Goal: Task Accomplishment & Management: Manage account settings

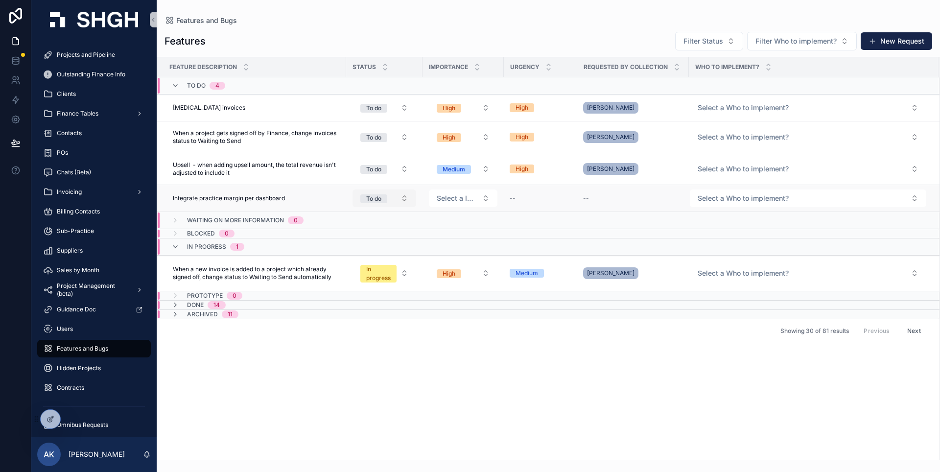
click at [405, 198] on button "To do" at bounding box center [384, 198] width 64 height 18
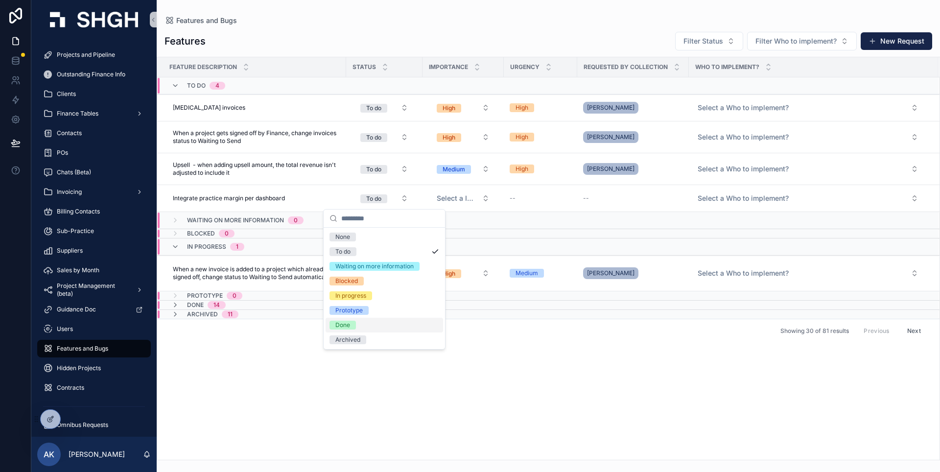
click at [365, 327] on div "Done" at bounding box center [384, 325] width 117 height 15
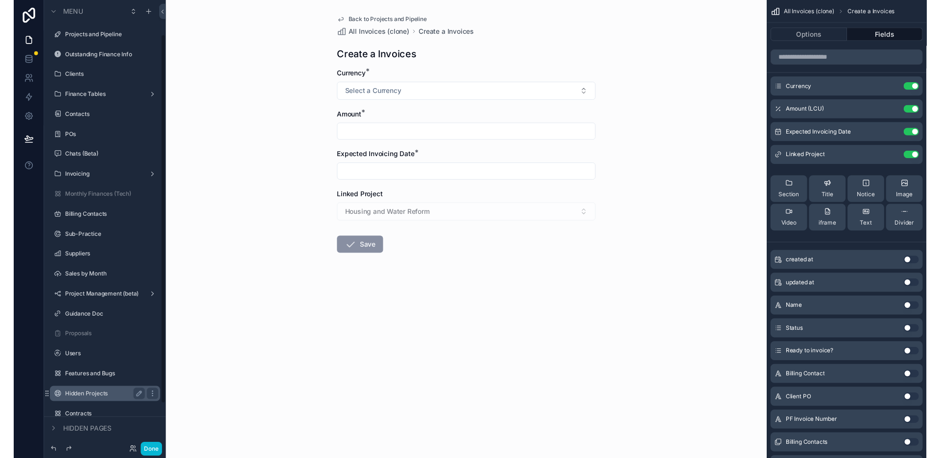
scroll to position [96, 0]
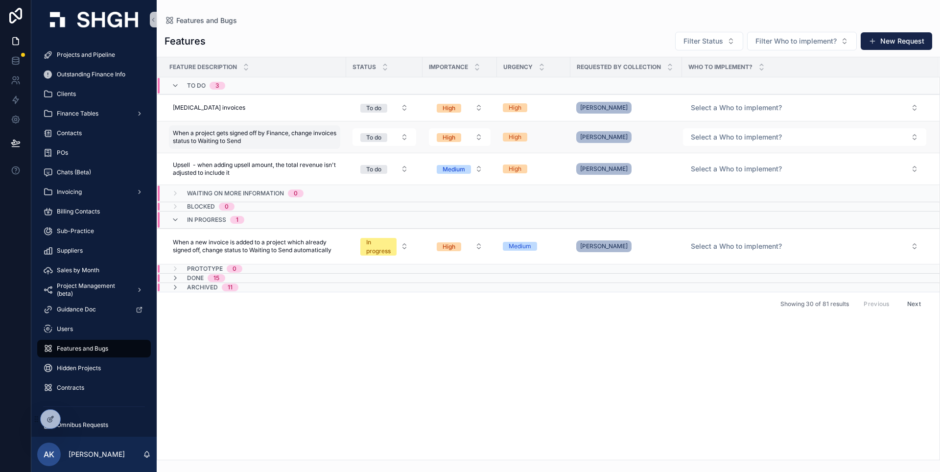
click at [313, 144] on span "When a project gets signed off by Finance, change invoices status to Waiting to…" at bounding box center [255, 137] width 164 height 16
click at [347, 138] on tr "When a project gets signed off by Finance, change invoices status to Waiting to…" at bounding box center [548, 137] width 782 height 32
click at [660, 137] on div "Yana Yarakhovich" at bounding box center [626, 137] width 100 height 16
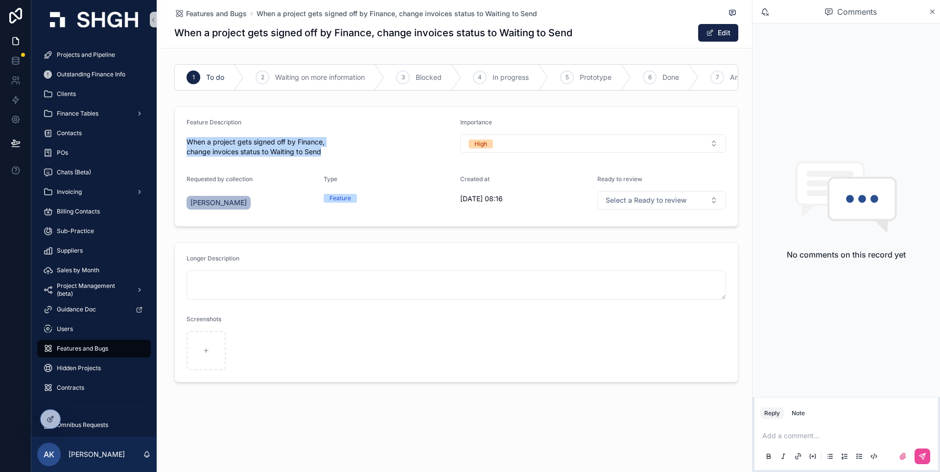
drag, startPoint x: 327, startPoint y: 159, endPoint x: 187, endPoint y: 149, distance: 139.9
click at [187, 149] on span "When a project gets signed off by Finance, change invoices status to Waiting to…" at bounding box center [320, 147] width 266 height 20
copy span "When a project gets signed off by Finance, change invoices status to Waiting to…"
click at [223, 16] on span "Features and Bugs" at bounding box center [216, 14] width 61 height 10
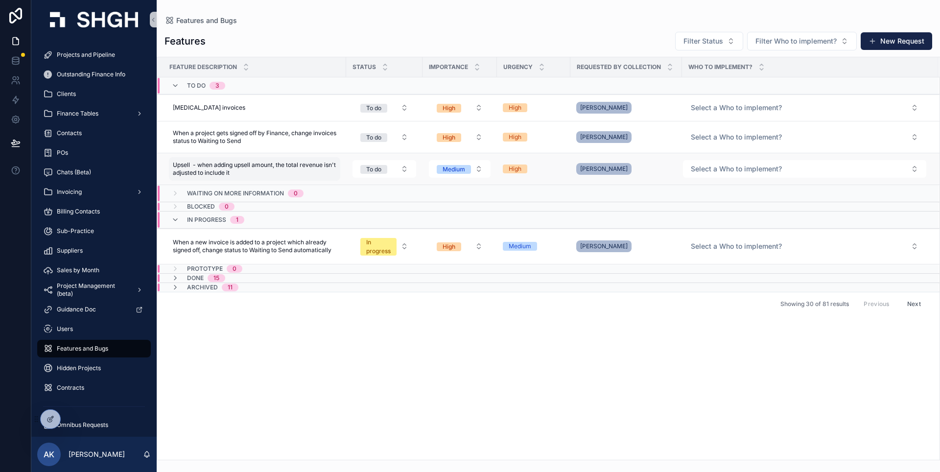
click at [265, 168] on span "Upsell - when adding upsell amount, the total revenue isn't adjusted to include…" at bounding box center [255, 169] width 164 height 16
click at [387, 354] on div "Feature Description Status Importance Urgency Requested by collection Who to im…" at bounding box center [548, 258] width 782 height 402
click at [659, 103] on div "[PERSON_NAME]" at bounding box center [626, 108] width 100 height 16
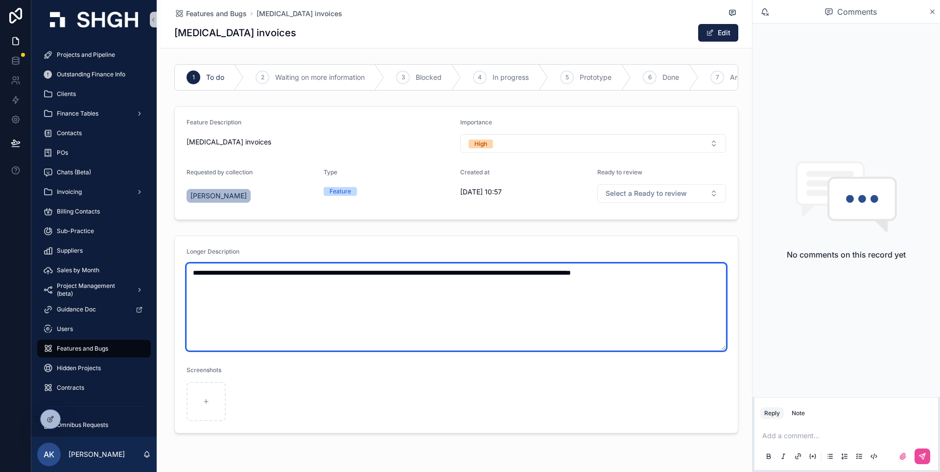
click at [454, 316] on textarea "**********" at bounding box center [456, 306] width 539 height 87
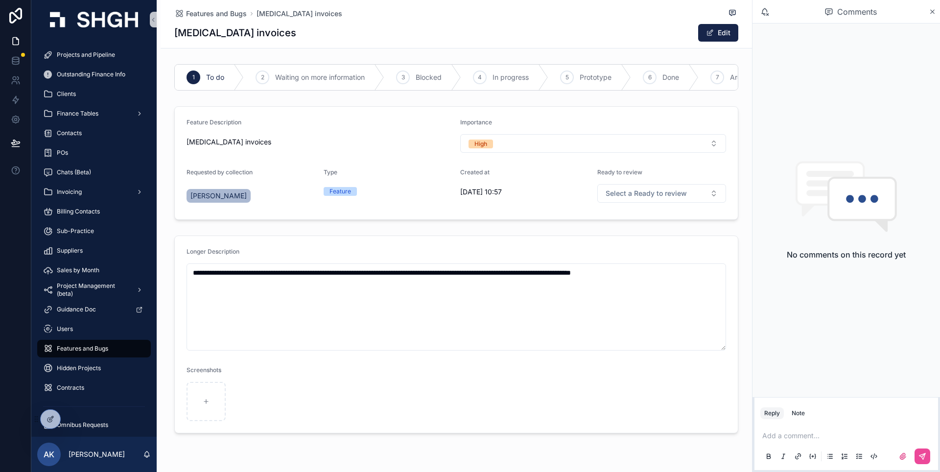
click at [218, 22] on div "Features and Bugs Retainer invoices Retainer invoices Edit" at bounding box center [456, 24] width 564 height 48
click at [218, 16] on span "Features and Bugs" at bounding box center [216, 14] width 61 height 10
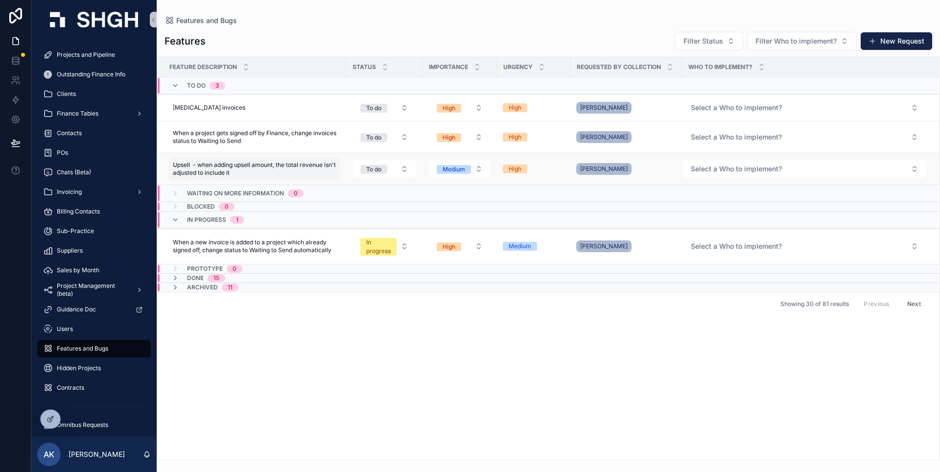
click at [338, 166] on div "Upsell - when adding upsell amount, the total revenue isn't adjusted to include…" at bounding box center [254, 168] width 171 height 23
click at [660, 169] on div "[PERSON_NAME]" at bounding box center [626, 169] width 100 height 16
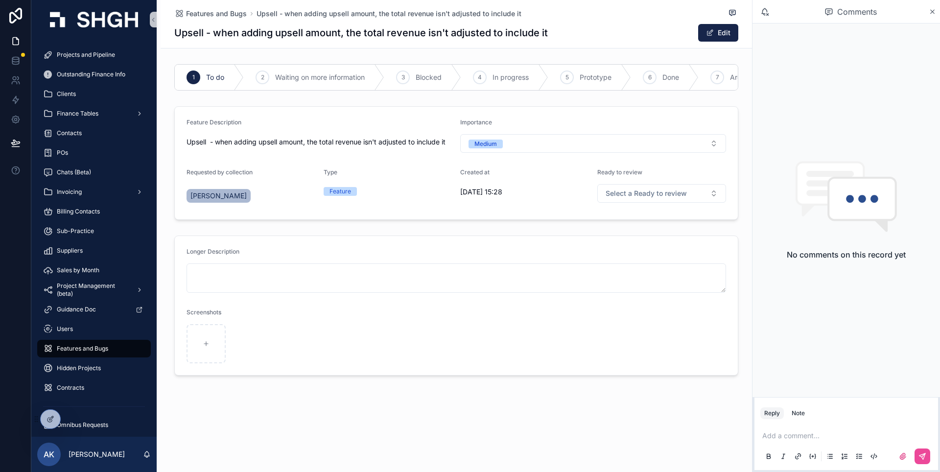
click at [219, 17] on span "Features and Bugs" at bounding box center [216, 14] width 61 height 10
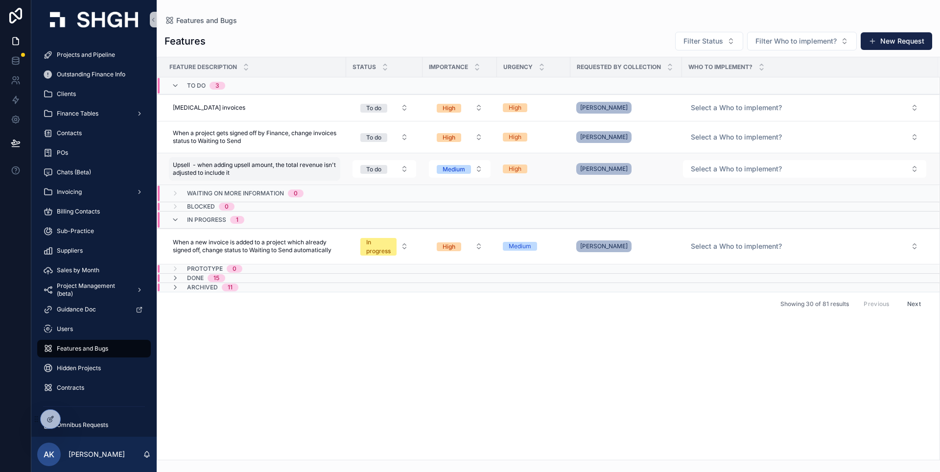
click at [321, 170] on span "Upsell - when adding upsell amount, the total revenue isn't adjusted to include…" at bounding box center [255, 169] width 164 height 16
click at [426, 174] on td "Medium" at bounding box center [459, 169] width 74 height 32
click at [342, 166] on td "Upsell - when adding upsell amount, the total revenue isn't adjusted to include…" at bounding box center [251, 169] width 189 height 32
click at [648, 172] on div "[PERSON_NAME]" at bounding box center [626, 169] width 100 height 16
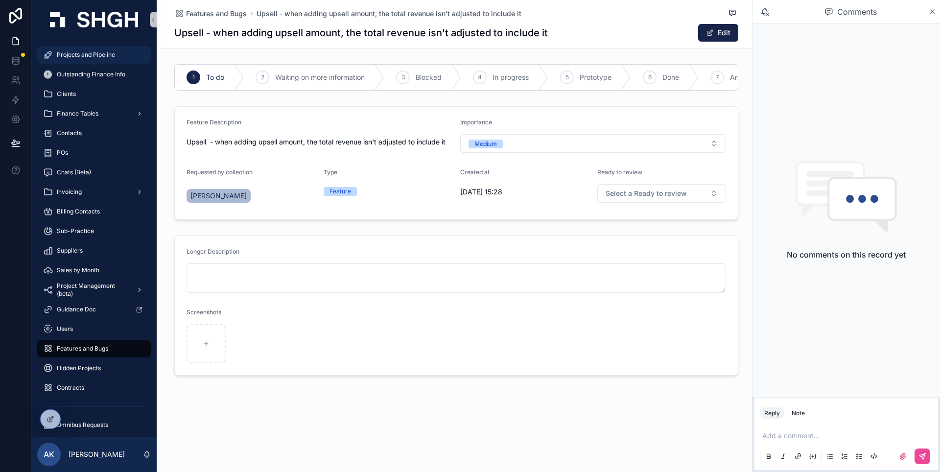
click at [101, 51] on span "Projects and Pipeline" at bounding box center [86, 55] width 58 height 8
click at [767, 433] on p "scrollable content" at bounding box center [848, 436] width 172 height 10
click at [514, 77] on span "In progress" at bounding box center [510, 77] width 36 height 10
click at [808, 438] on p "********" at bounding box center [848, 436] width 172 height 10
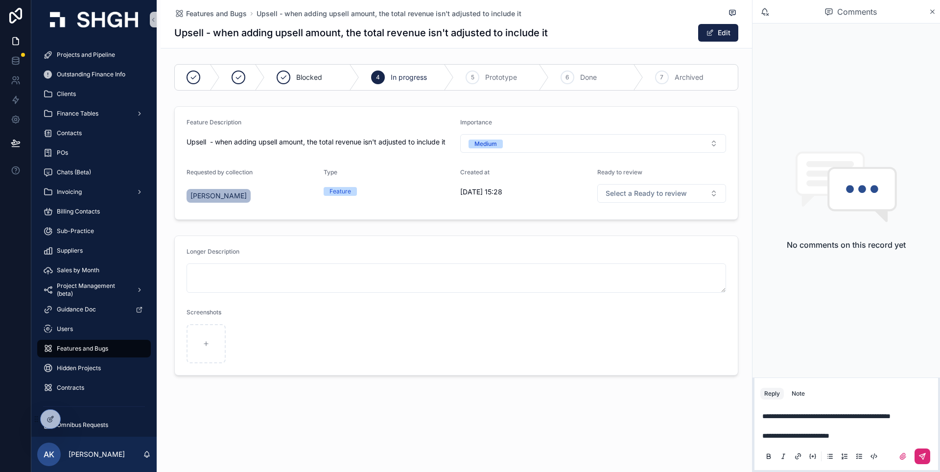
click at [921, 457] on icon "scrollable content" at bounding box center [922, 456] width 6 height 6
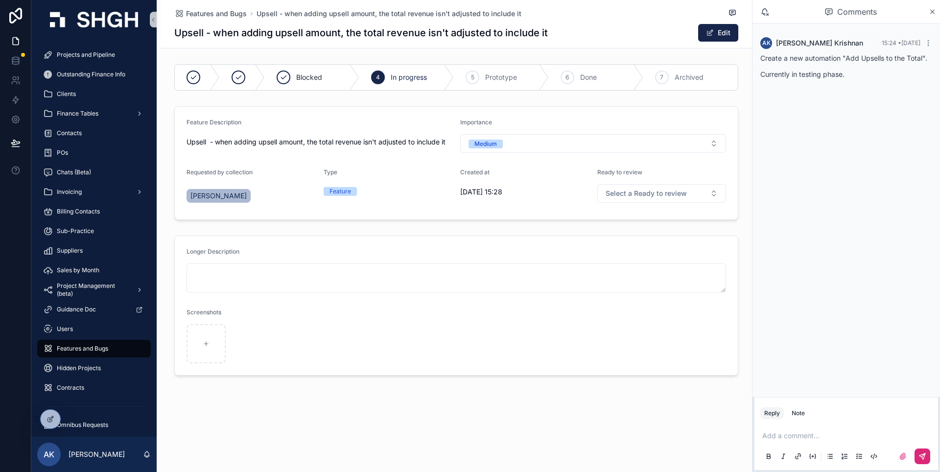
click at [839, 246] on div "AK Adarsh Krishnan 15:24 • Today Create a new automation "Add Upsells to the To…" at bounding box center [845, 210] width 187 height 374
click at [216, 14] on span "Features and Bugs" at bounding box center [216, 14] width 61 height 10
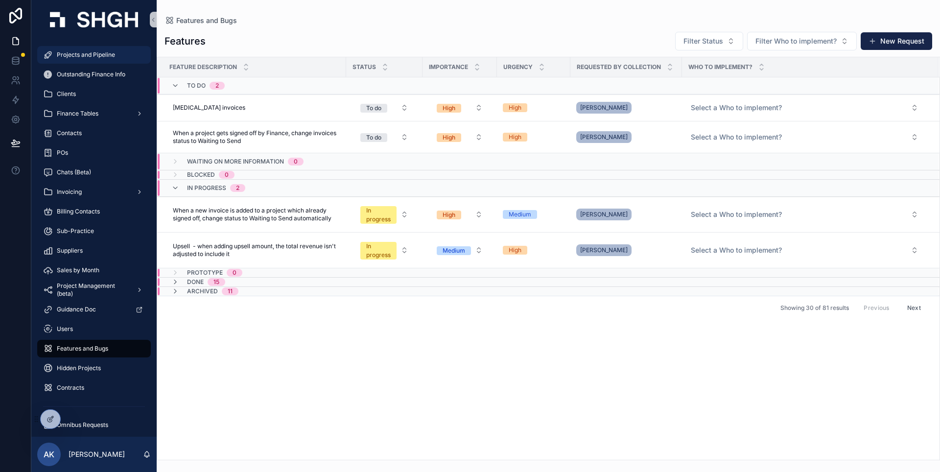
click at [89, 57] on span "Projects and Pipeline" at bounding box center [86, 55] width 58 height 8
click at [272, 217] on span "When a new invoice is added to a project which already signed off, change statu…" at bounding box center [255, 215] width 164 height 16
click at [382, 306] on div "Showing 30 of 81 results Previous Next" at bounding box center [548, 307] width 782 height 23
click at [664, 219] on div "[PERSON_NAME]" at bounding box center [626, 215] width 100 height 16
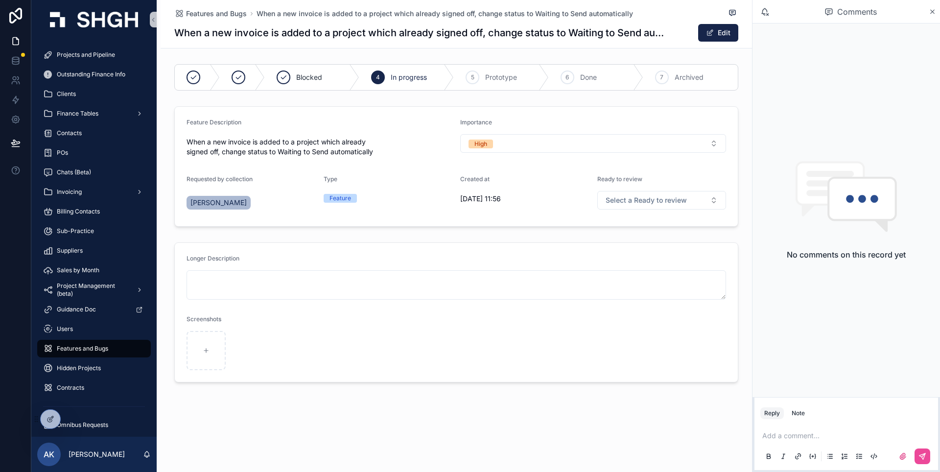
click at [830, 439] on p "scrollable content" at bounding box center [848, 436] width 172 height 10
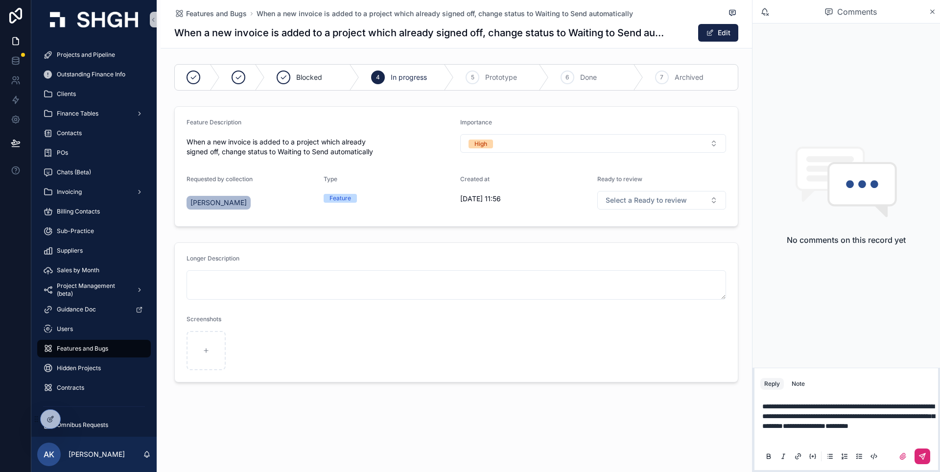
click at [923, 452] on button "scrollable content" at bounding box center [922, 456] width 16 height 16
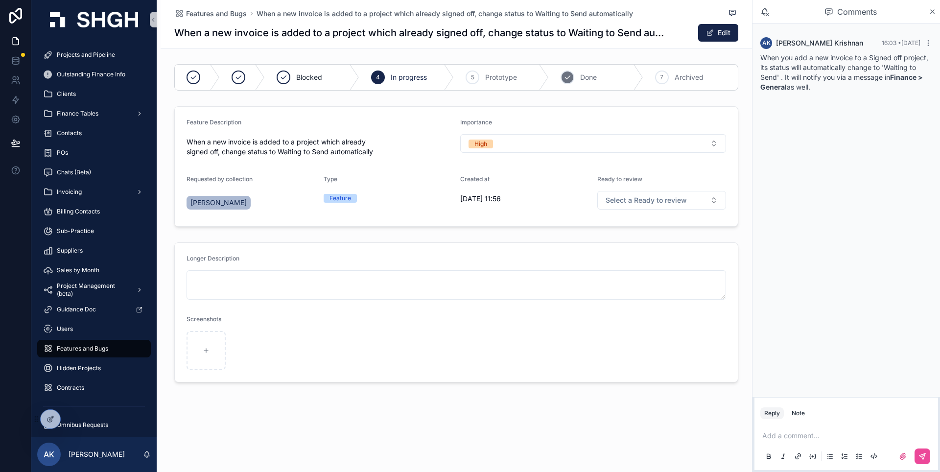
click at [603, 79] on div "6 Done" at bounding box center [596, 77] width 94 height 25
click at [233, 11] on span "Features and Bugs" at bounding box center [216, 14] width 61 height 10
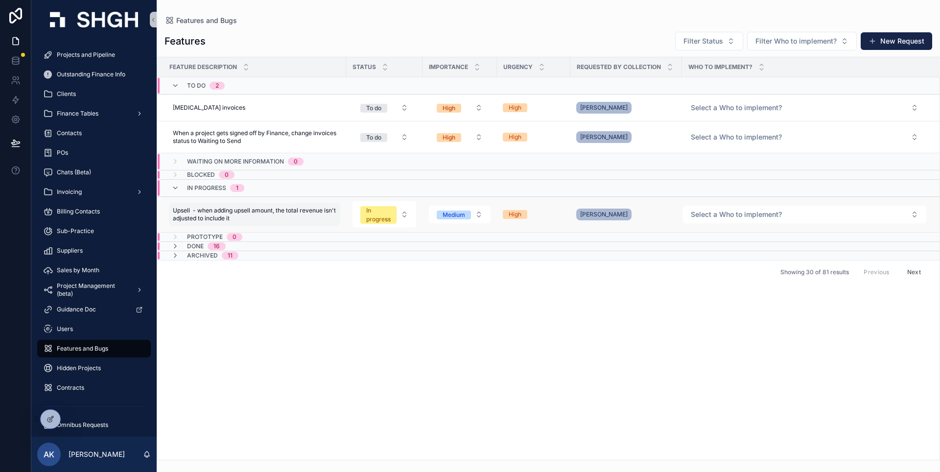
click at [288, 215] on span "Upsell - when adding upsell amount, the total revenue isn't adjusted to include…" at bounding box center [255, 215] width 164 height 16
drag, startPoint x: 307, startPoint y: 330, endPoint x: 315, endPoint y: 305, distance: 26.8
click at [308, 328] on div "Feature Description Status Importance Urgency Requested by collection Who to im…" at bounding box center [548, 258] width 782 height 402
click at [181, 248] on div "Done 16" at bounding box center [198, 246] width 54 height 8
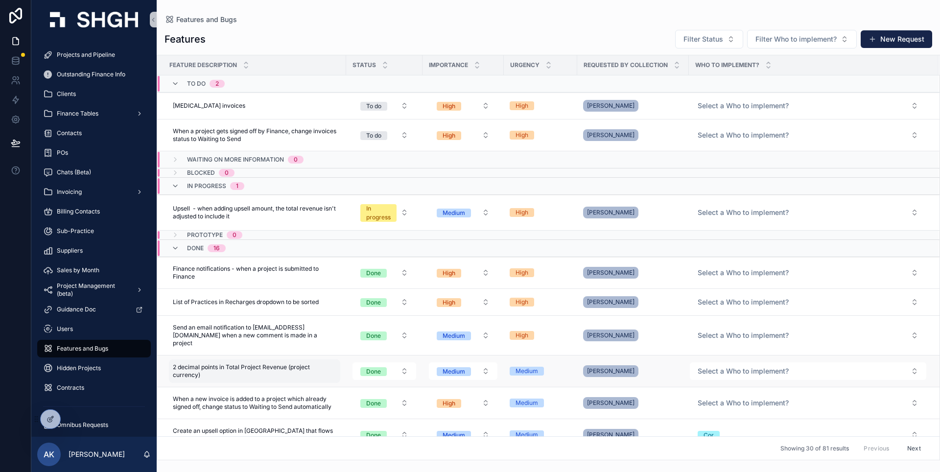
scroll to position [13, 0]
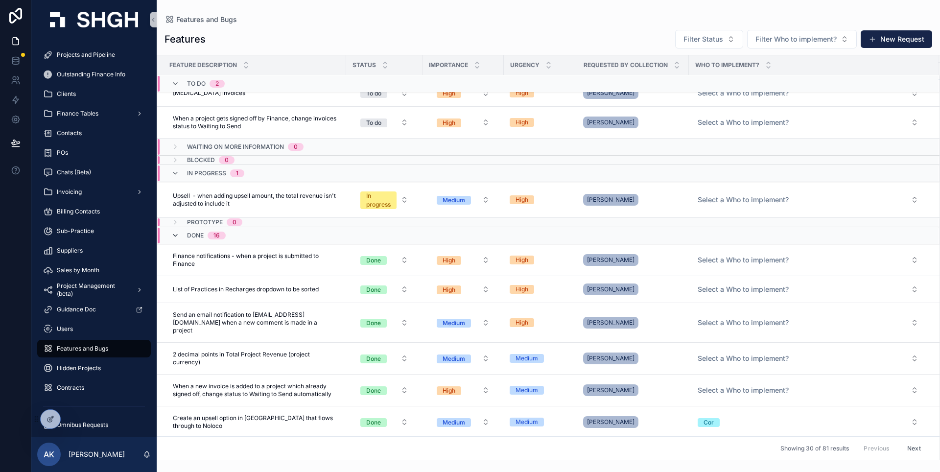
click at [177, 236] on icon "scrollable content" at bounding box center [175, 236] width 8 height 8
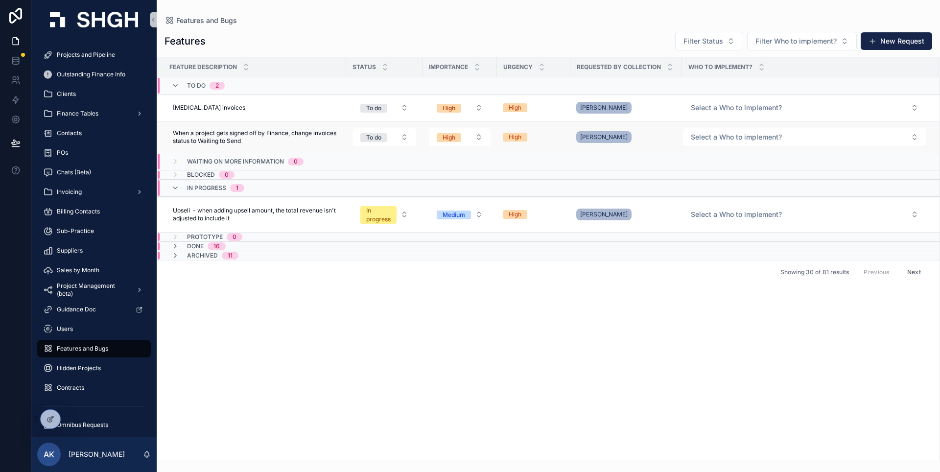
click at [655, 136] on div "[PERSON_NAME]" at bounding box center [626, 137] width 100 height 16
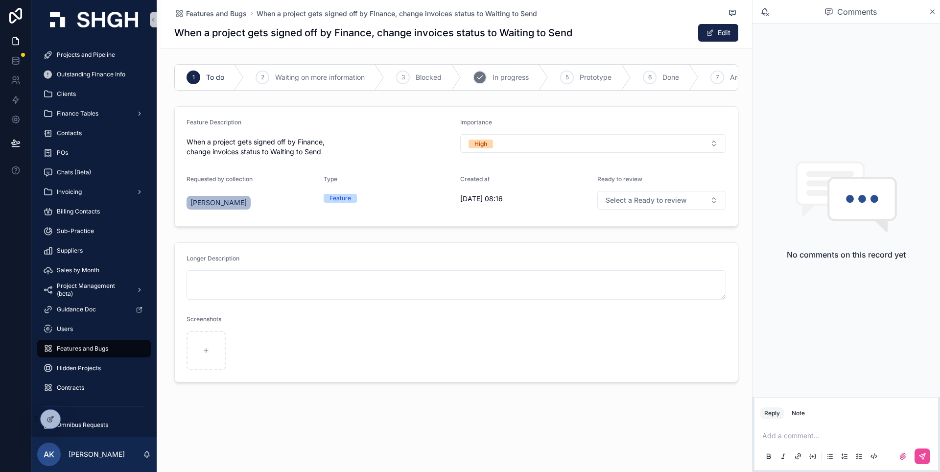
click at [515, 78] on span "In progress" at bounding box center [510, 77] width 36 height 10
drag, startPoint x: 339, startPoint y: 152, endPoint x: 321, endPoint y: 157, distance: 18.2
click at [225, 16] on span "Features and Bugs" at bounding box center [216, 14] width 61 height 10
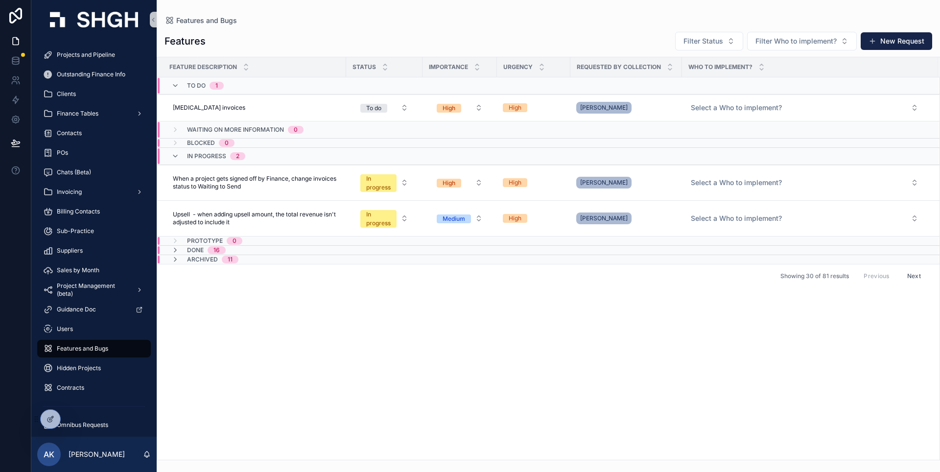
click at [194, 251] on span "Done" at bounding box center [195, 250] width 17 height 8
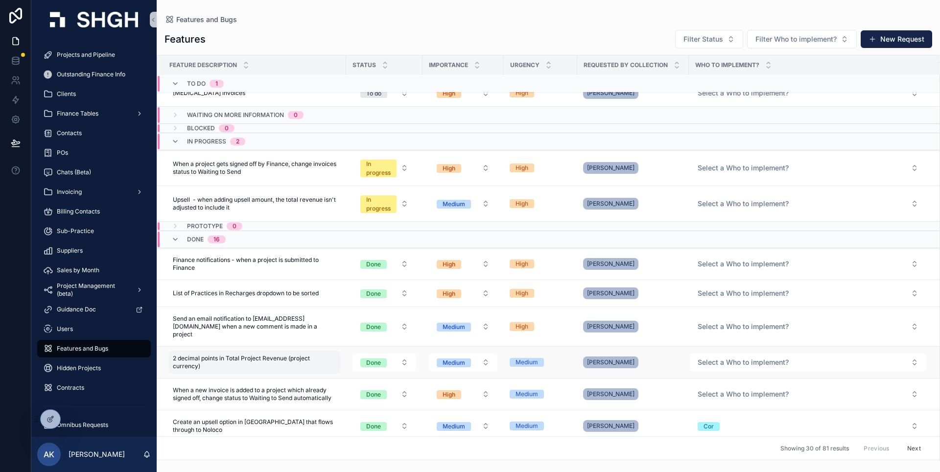
scroll to position [33, 0]
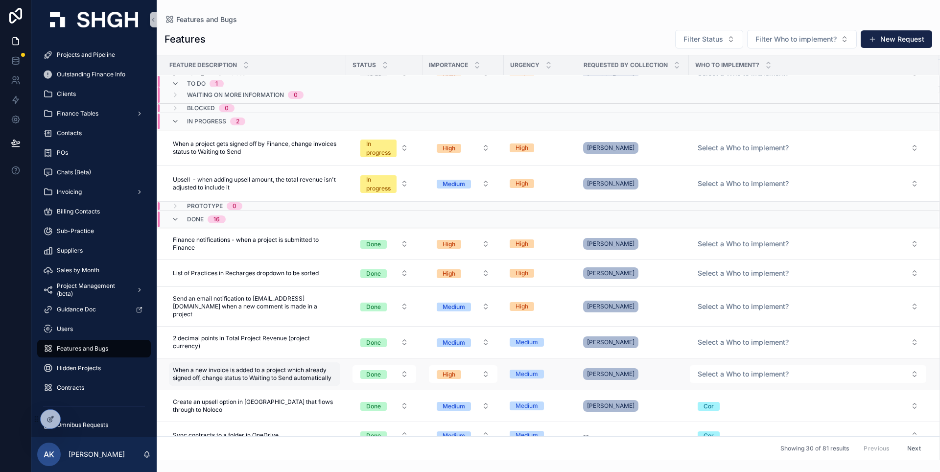
click at [236, 372] on span "When a new invoice is added to a project which already signed off, change statu…" at bounding box center [255, 374] width 164 height 16
click at [665, 151] on div "[PERSON_NAME]" at bounding box center [633, 148] width 100 height 16
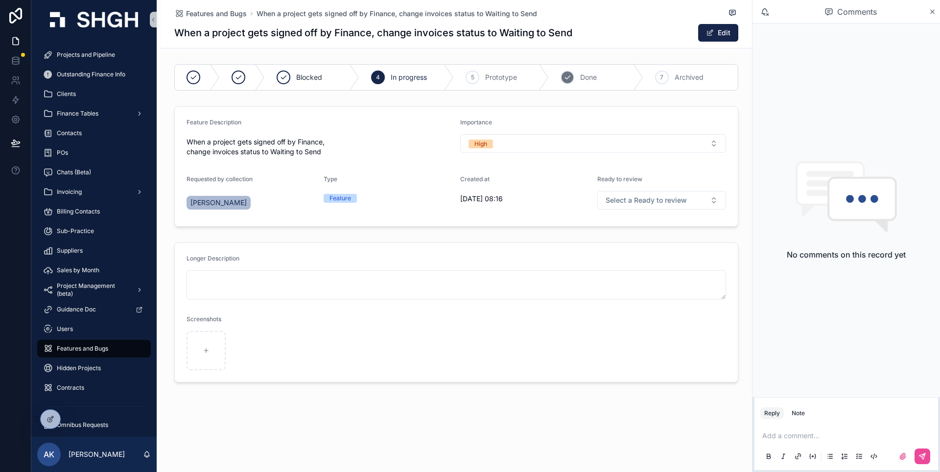
click at [586, 75] on span "Done" at bounding box center [588, 77] width 17 height 10
click at [218, 11] on span "Features and Bugs" at bounding box center [216, 14] width 61 height 10
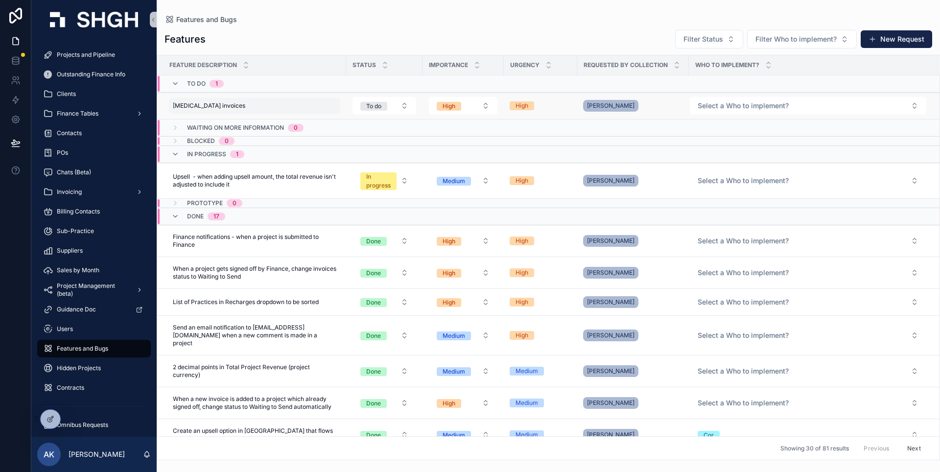
click at [280, 108] on div "Retainer invoices Retainer invoices" at bounding box center [254, 106] width 171 height 16
click at [650, 103] on div "[PERSON_NAME]" at bounding box center [633, 106] width 100 height 16
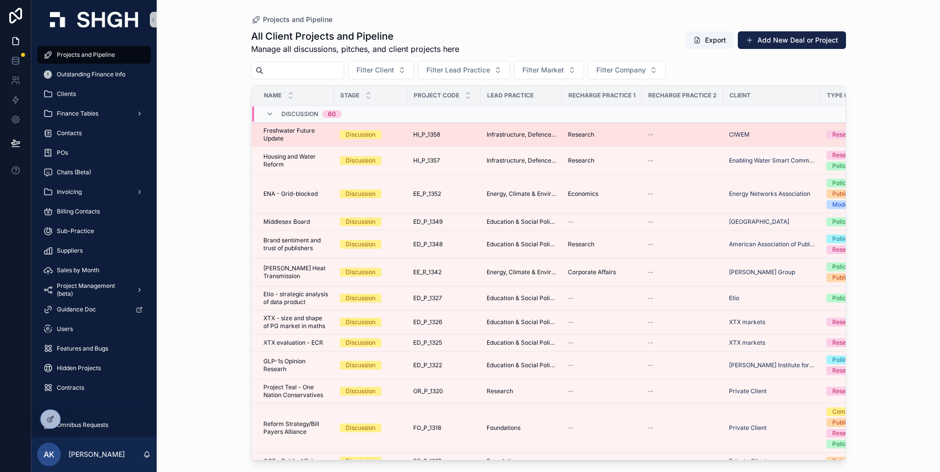
click at [275, 139] on span "Freshwater Future Update" at bounding box center [295, 135] width 65 height 16
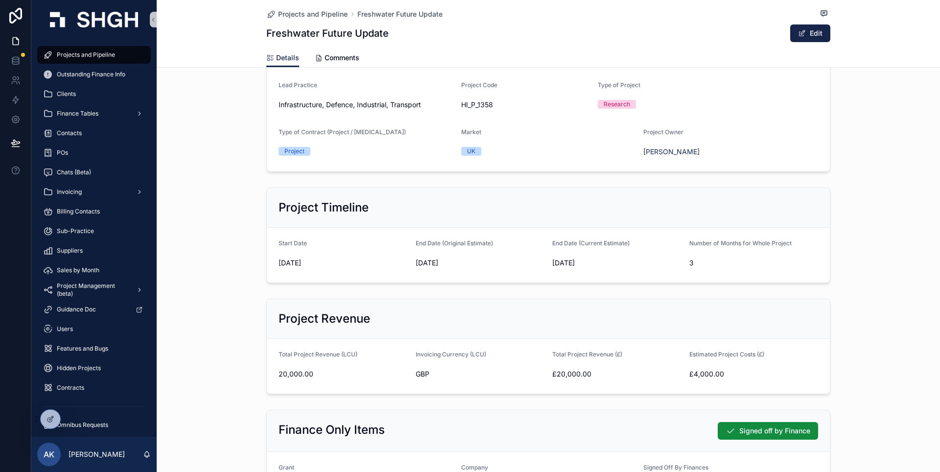
scroll to position [114, 0]
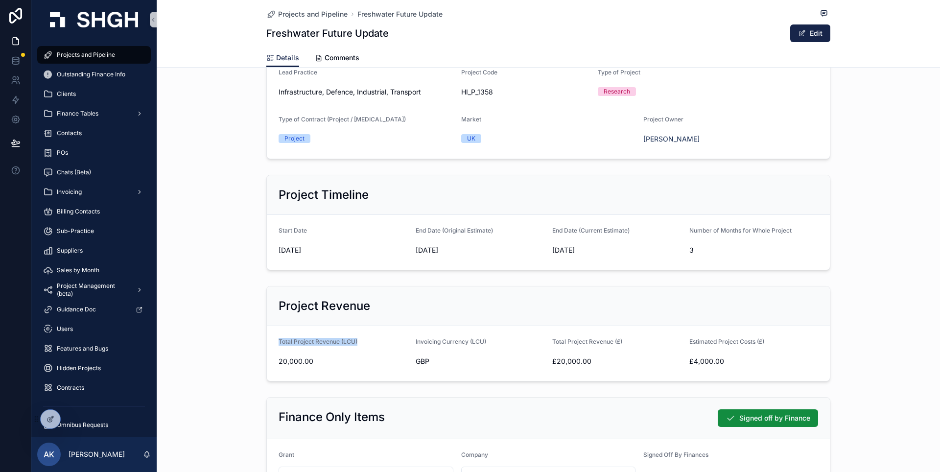
drag, startPoint x: 365, startPoint y: 342, endPoint x: 274, endPoint y: 342, distance: 90.6
click at [274, 342] on form "Total Project Revenue (LCU) 20,000.00 Invoicing Currency (LCU) GBP Total Projec…" at bounding box center [548, 353] width 563 height 55
copy span "Total Project Revenue (LCU)"
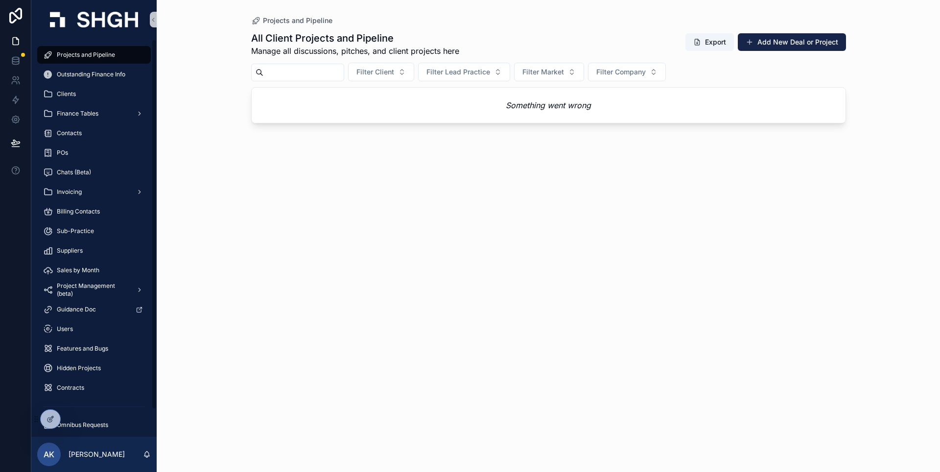
click at [109, 54] on span "Projects and Pipeline" at bounding box center [86, 55] width 58 height 8
click at [93, 75] on span "Outstanding Finance Info" at bounding box center [91, 74] width 69 height 8
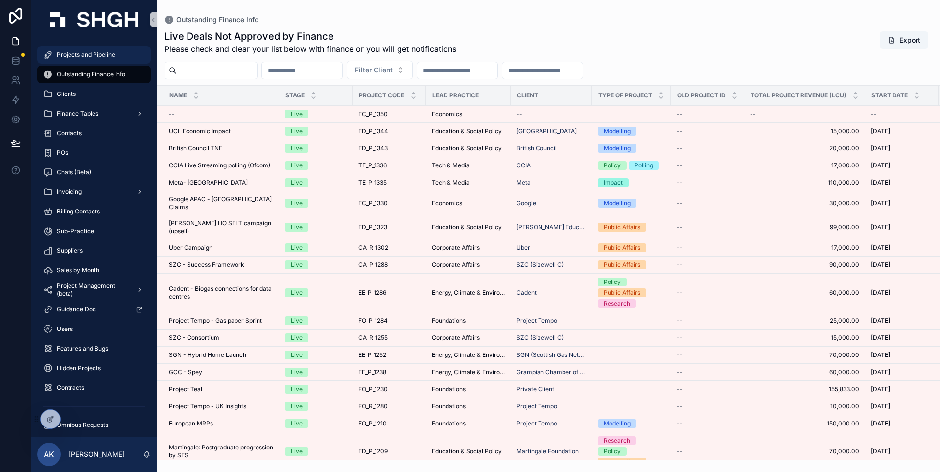
click at [95, 52] on span "Projects and Pipeline" at bounding box center [86, 55] width 58 height 8
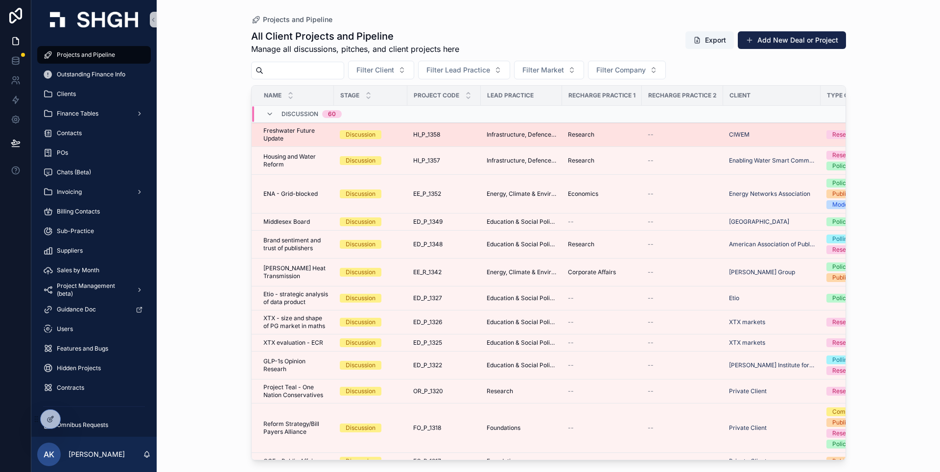
click at [284, 134] on span "Freshwater Future Update" at bounding box center [295, 135] width 65 height 16
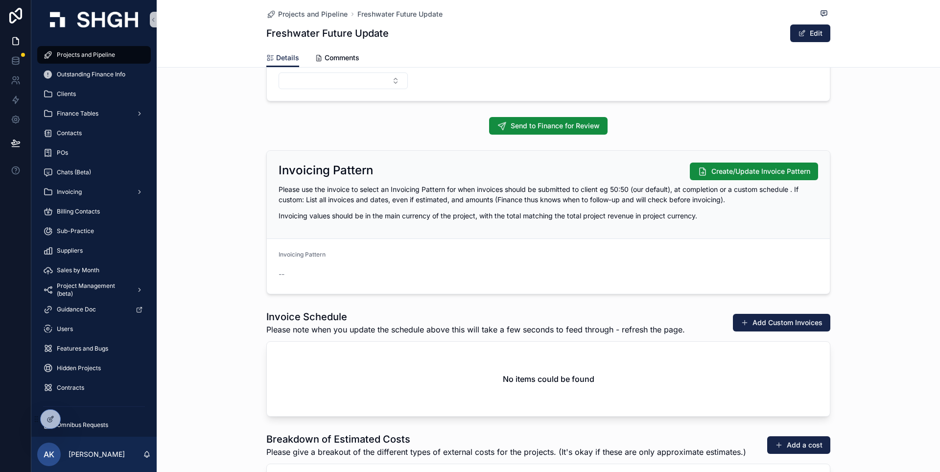
scroll to position [875, 0]
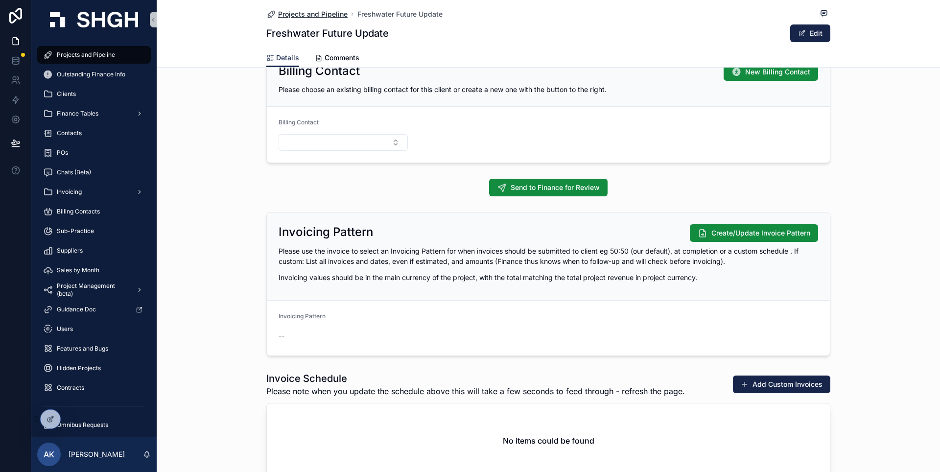
click at [338, 15] on span "Projects and Pipeline" at bounding box center [313, 14] width 70 height 10
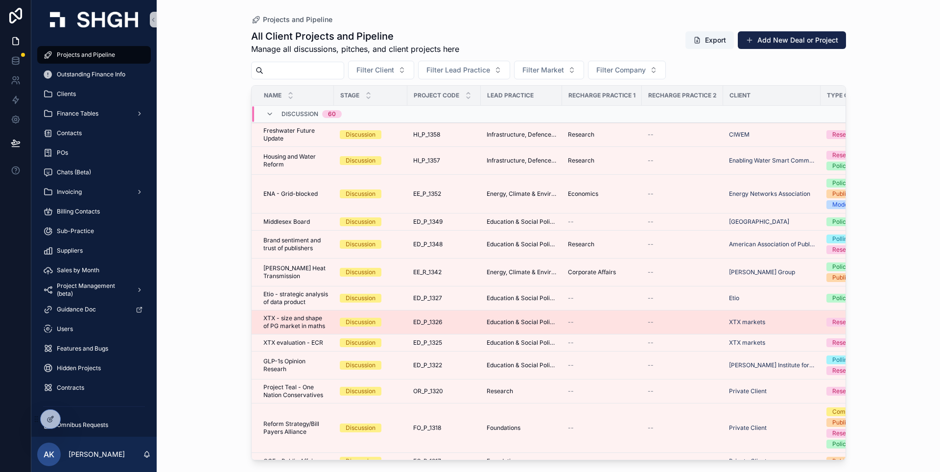
click at [300, 330] on span "XTX - size and shape of PG market in maths" at bounding box center [295, 322] width 65 height 16
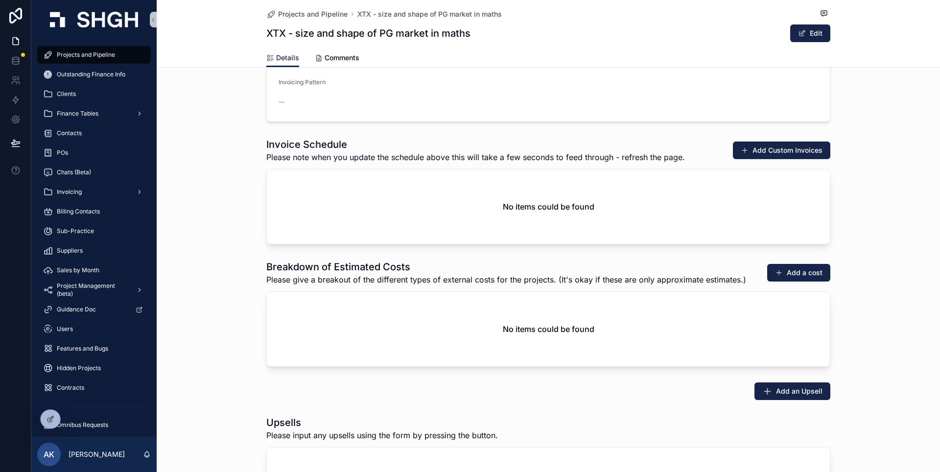
scroll to position [1170, 0]
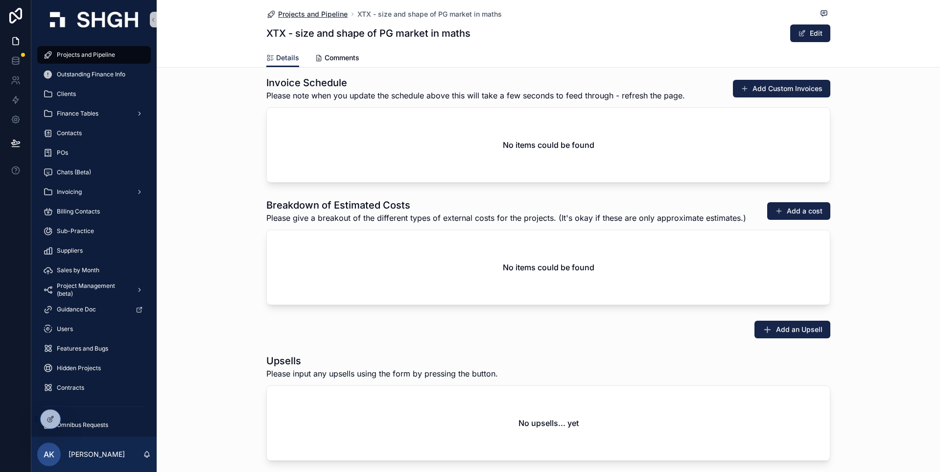
click at [313, 18] on span "Projects and Pipeline" at bounding box center [313, 14] width 70 height 10
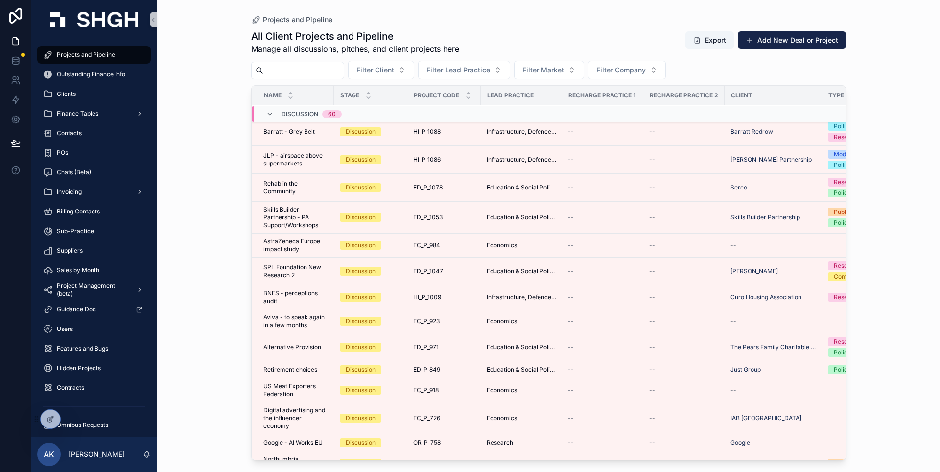
scroll to position [1262, 0]
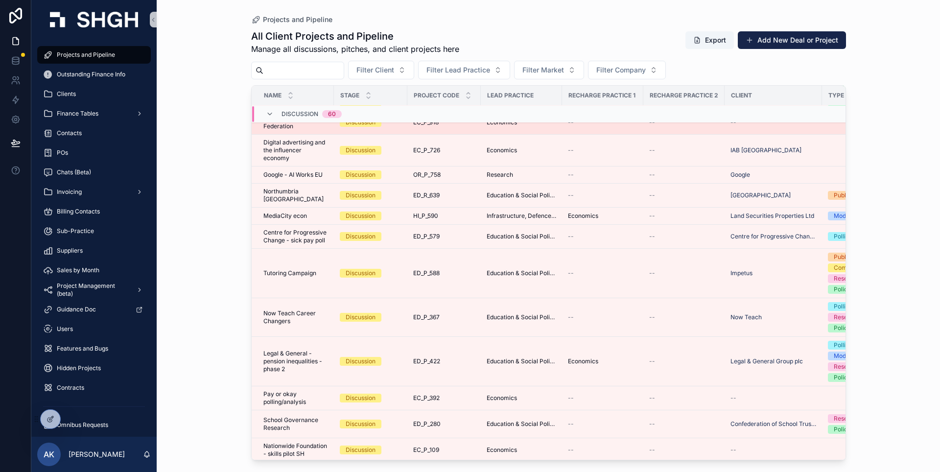
click at [272, 116] on span "US Meat Exporters Federation" at bounding box center [295, 123] width 65 height 16
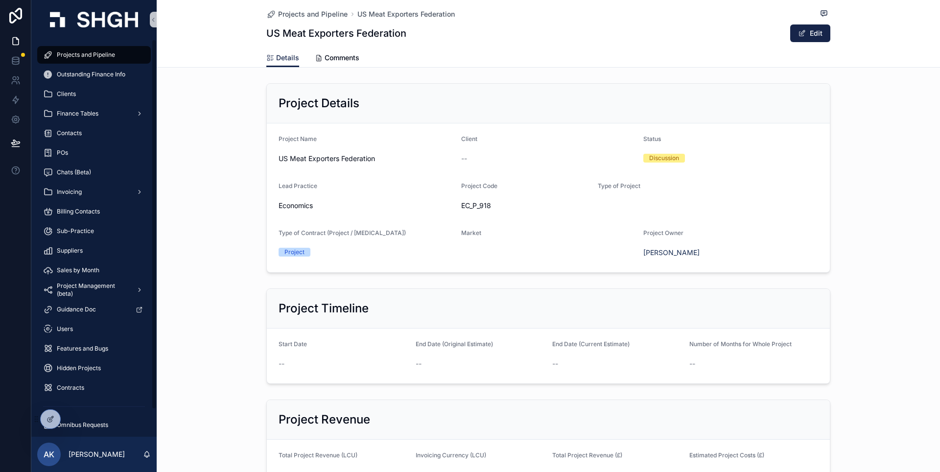
click at [94, 46] on div "Projects and Pipeline" at bounding box center [93, 55] width 125 height 20
click at [92, 57] on span "Projects and Pipeline" at bounding box center [86, 55] width 58 height 8
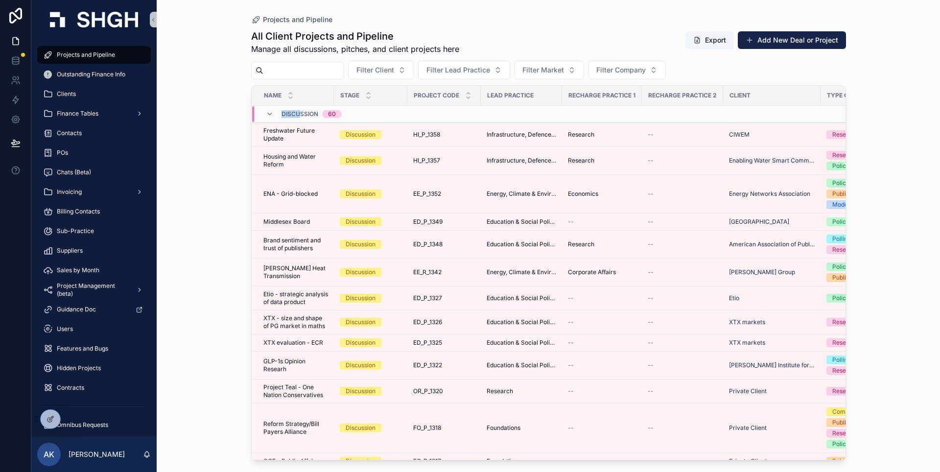
click at [300, 110] on div "Discussion 60" at bounding box center [311, 114] width 60 height 16
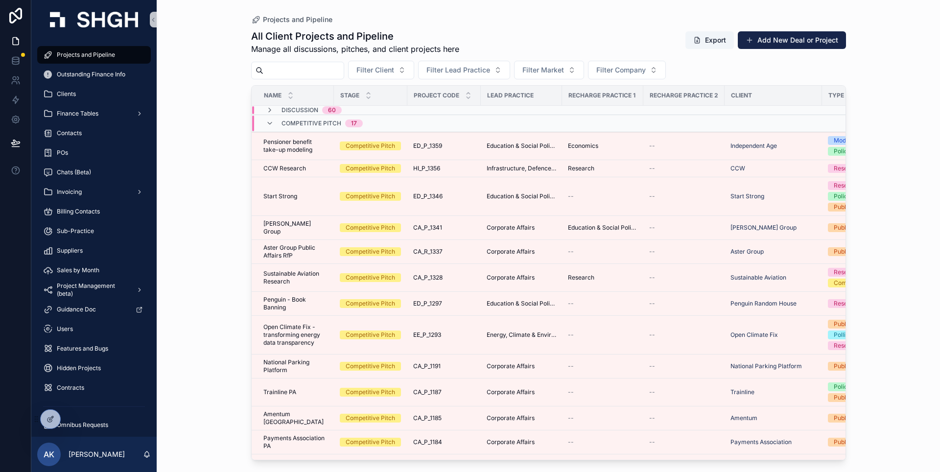
click at [279, 122] on div "Competitive Pitch 17" at bounding box center [314, 124] width 97 height 16
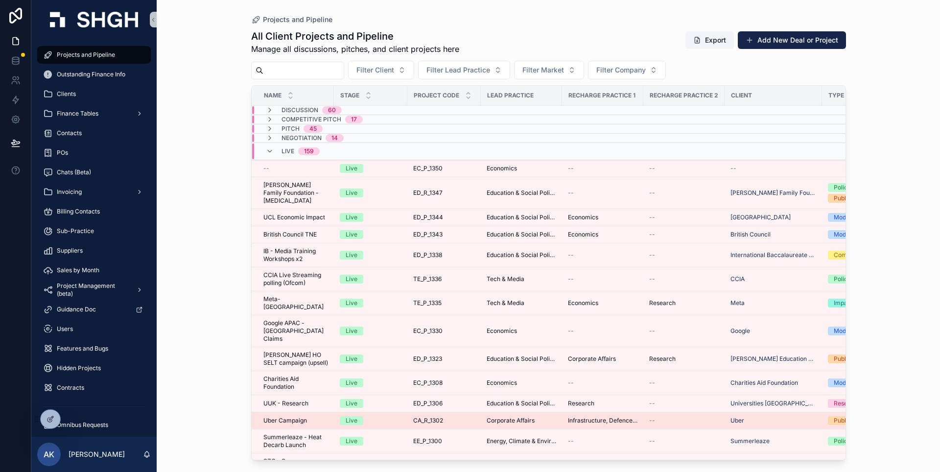
scroll to position [197, 0]
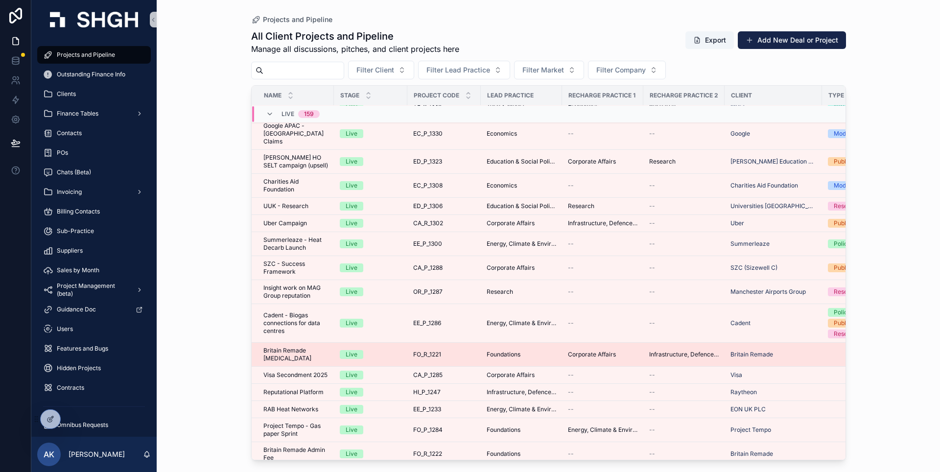
click at [296, 347] on span "Britain Remade Retainer" at bounding box center [295, 355] width 65 height 16
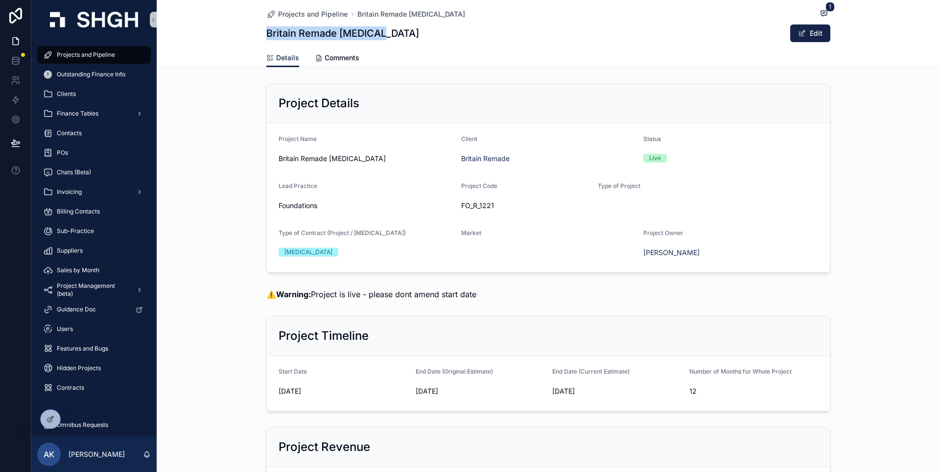
drag, startPoint x: 390, startPoint y: 39, endPoint x: 263, endPoint y: 30, distance: 126.6
click at [266, 30] on div "Britain Remade Retainer Edit" at bounding box center [548, 33] width 564 height 19
copy h1 "Britain Remade Retainer"
click at [573, 119] on div "Project Details" at bounding box center [548, 104] width 563 height 40
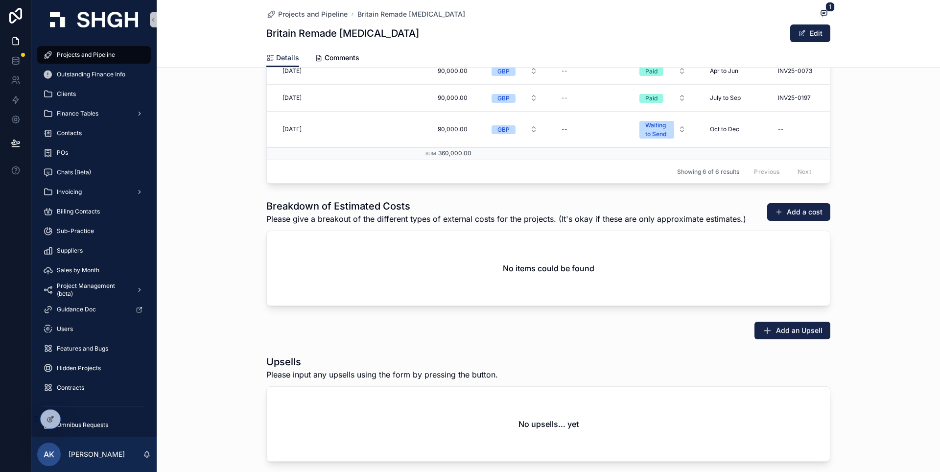
scroll to position [1429, 0]
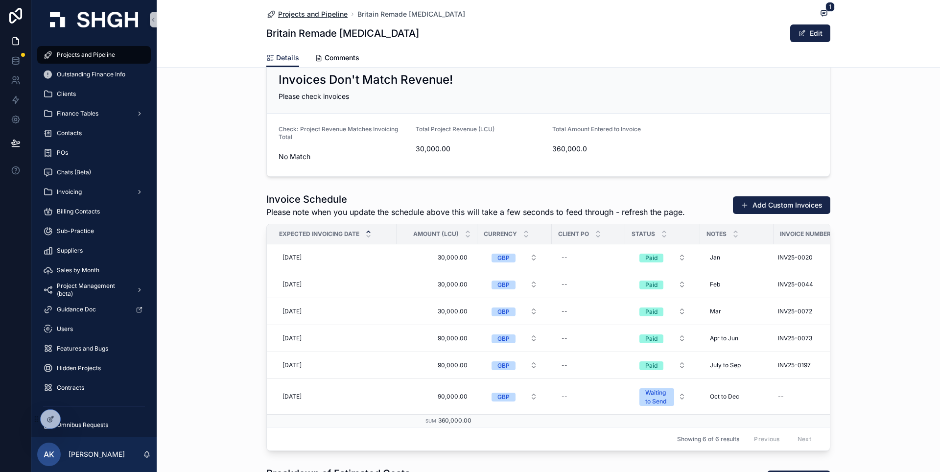
click at [320, 13] on span "Projects and Pipeline" at bounding box center [313, 14] width 70 height 10
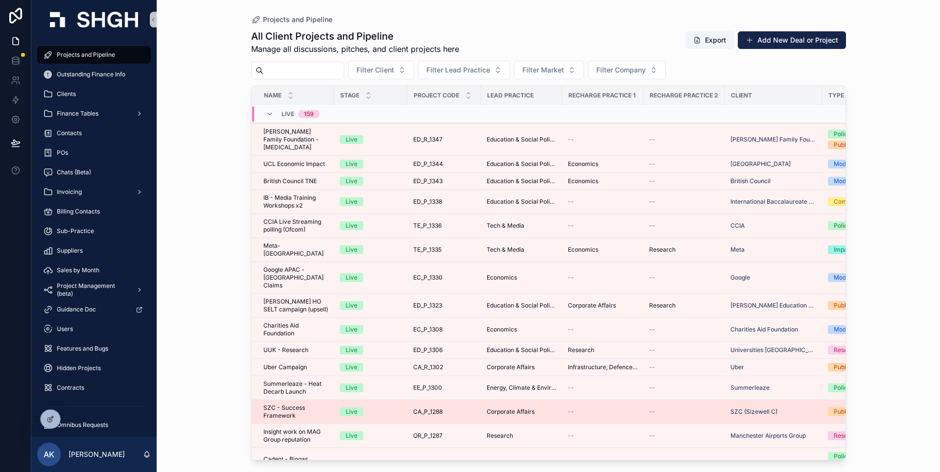
scroll to position [152, 0]
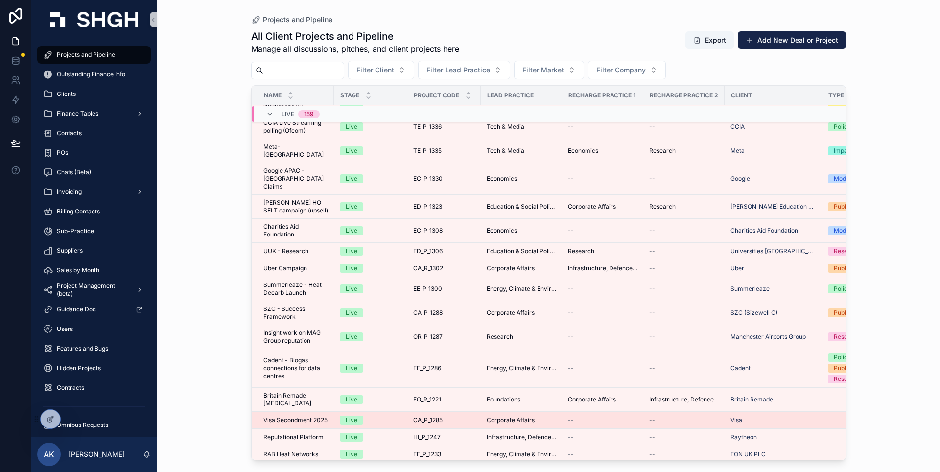
click at [304, 414] on td "Visa Secondment 2025 Visa Secondment 2025" at bounding box center [293, 420] width 82 height 17
click at [291, 416] on span "Visa Secondment 2025" at bounding box center [295, 420] width 64 height 8
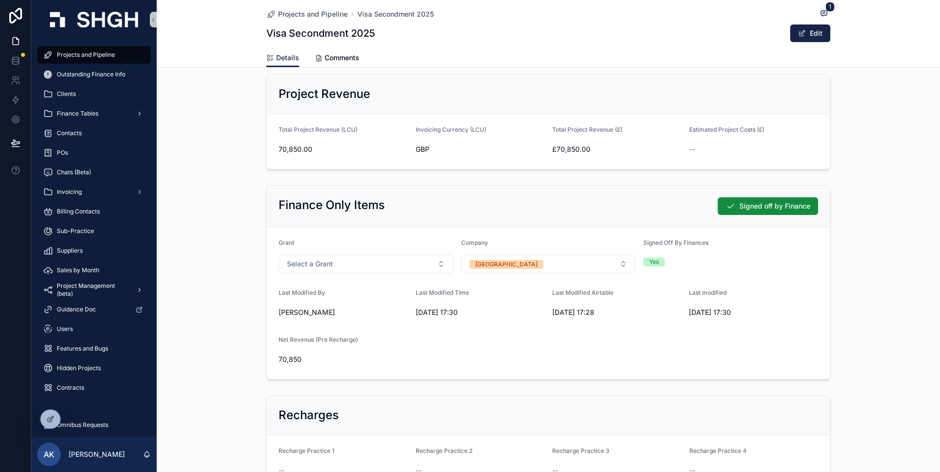
scroll to position [414, 0]
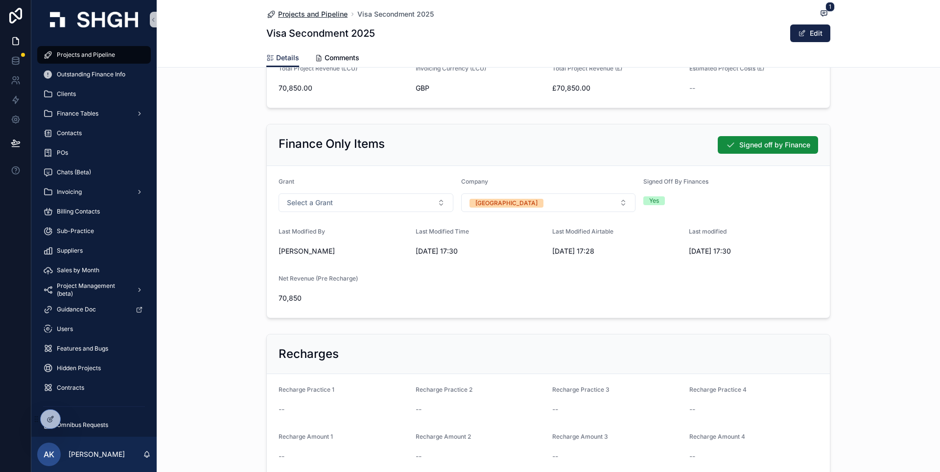
click at [311, 14] on span "Projects and Pipeline" at bounding box center [313, 14] width 70 height 10
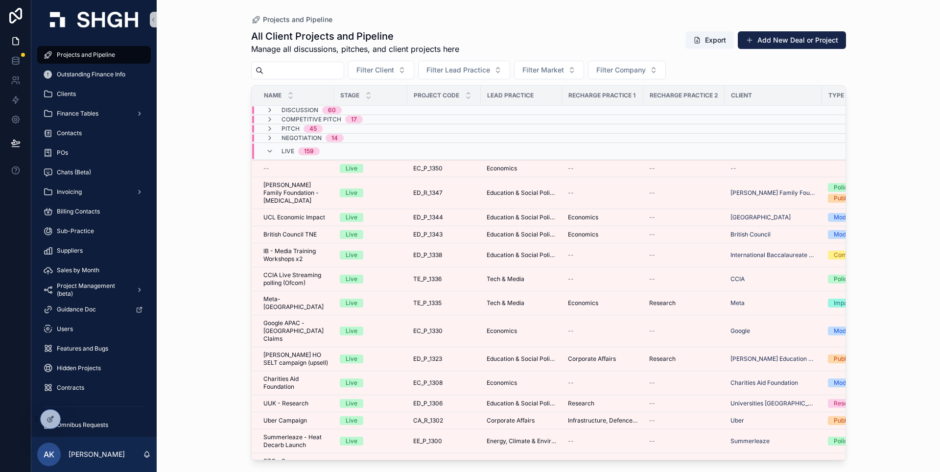
click at [335, 71] on input "scrollable content" at bounding box center [303, 71] width 80 height 14
paste input "******"
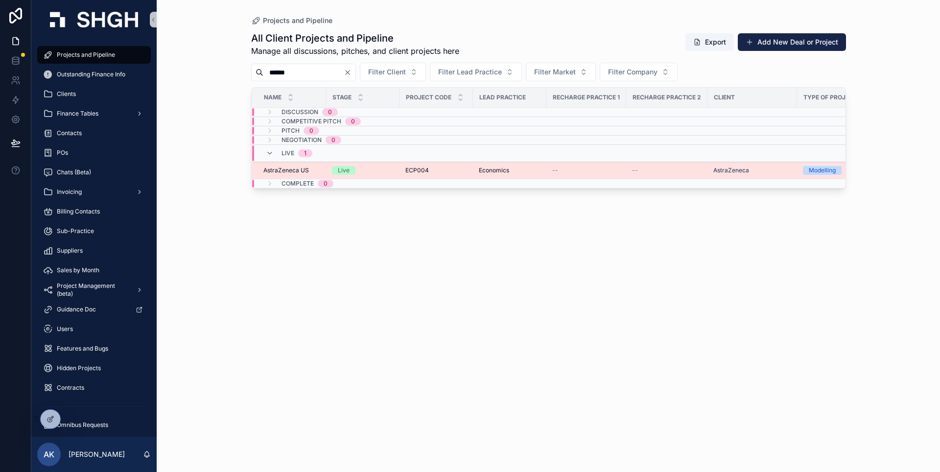
type input "******"
click at [293, 168] on span "AstraZeneca US" at bounding box center [286, 170] width 46 height 8
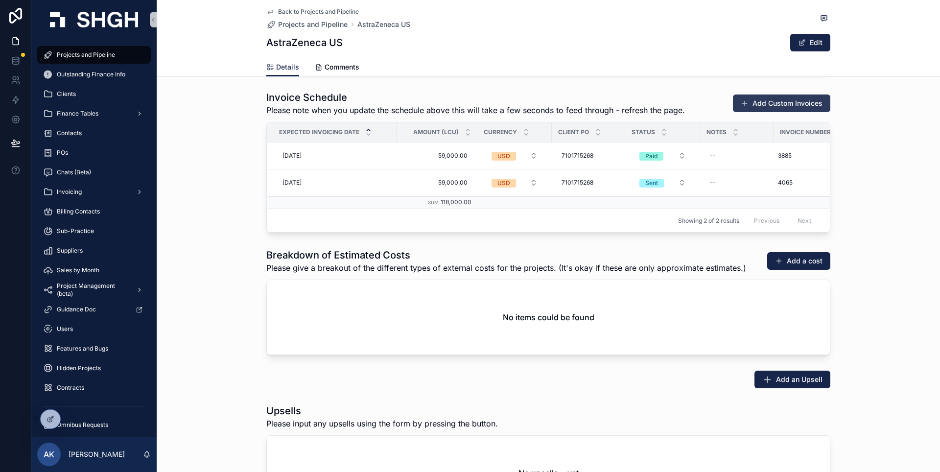
click at [802, 105] on button "Add Custom Invoices" at bounding box center [781, 103] width 97 height 18
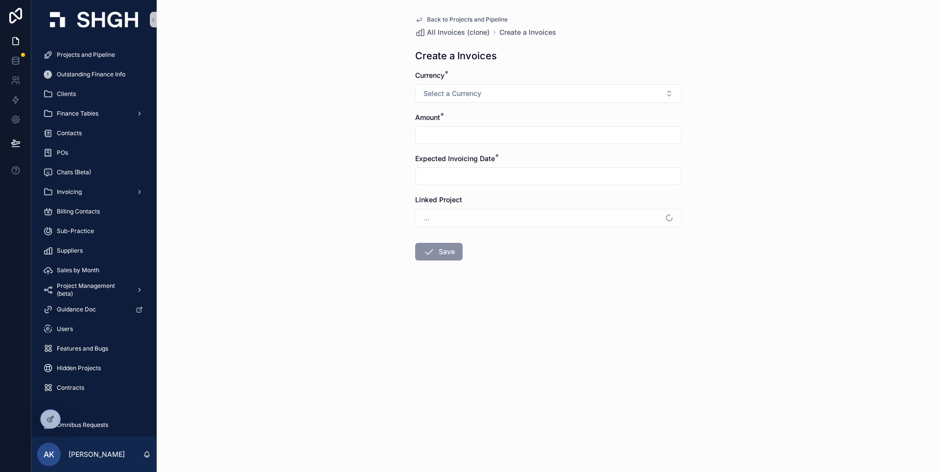
click at [557, 142] on div "scrollable content" at bounding box center [548, 135] width 266 height 18
click at [558, 138] on input "scrollable content" at bounding box center [548, 135] width 265 height 14
type input "******"
click at [533, 186] on form "Currency * Select a Currency Amount * ****** Expected Invoicing Date * Linked P…" at bounding box center [548, 196] width 266 height 253
click at [538, 176] on input "scrollable content" at bounding box center [548, 176] width 265 height 14
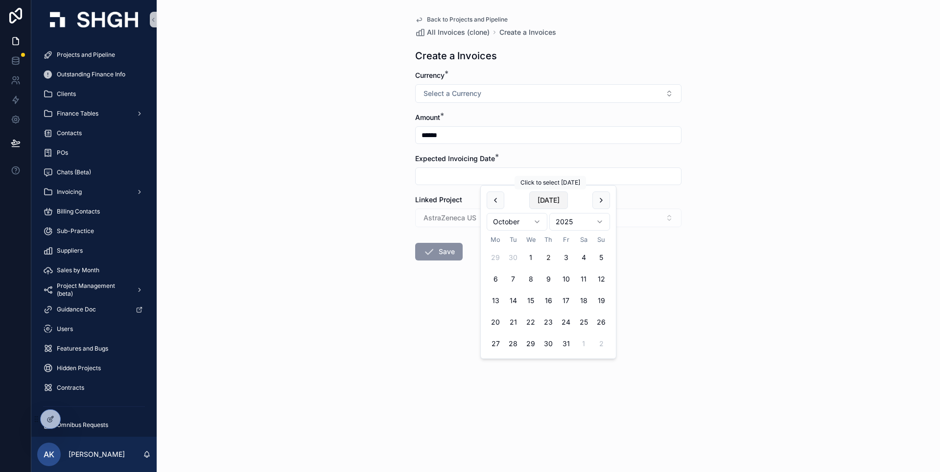
click at [549, 198] on button "Today" at bounding box center [548, 200] width 39 height 18
type input "**********"
click at [447, 302] on form "**********" at bounding box center [548, 196] width 266 height 253
click at [455, 257] on span "Save" at bounding box center [438, 252] width 47 height 18
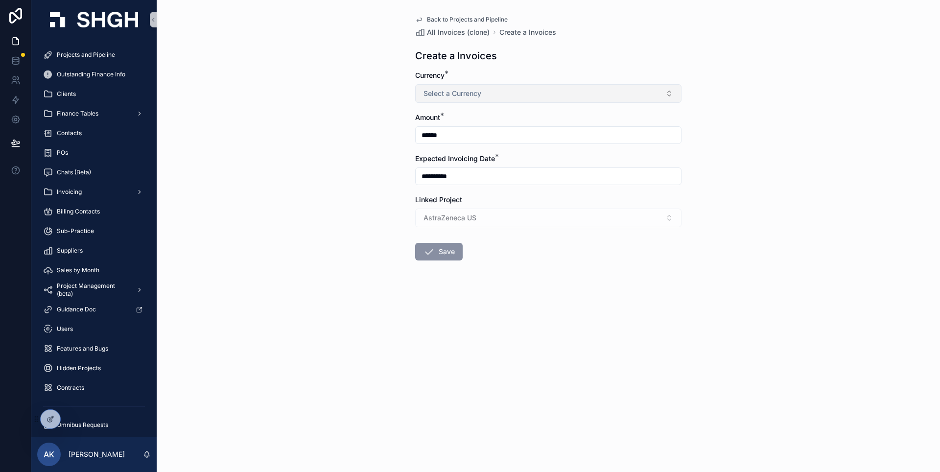
click at [515, 101] on button "Select a Currency" at bounding box center [548, 93] width 266 height 19
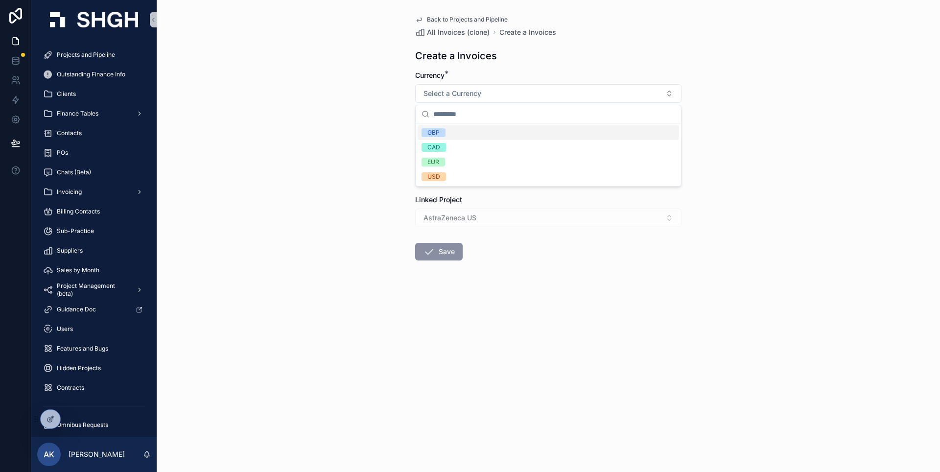
click at [462, 135] on div "GBP" at bounding box center [548, 132] width 261 height 15
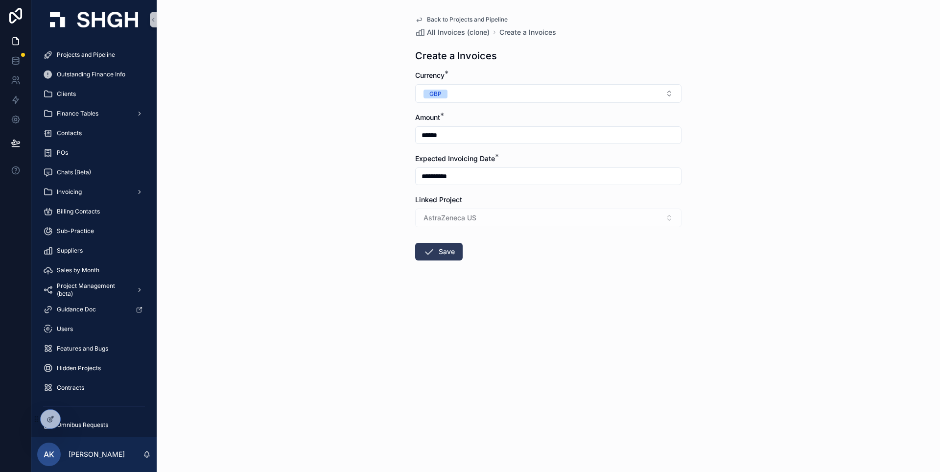
click at [451, 255] on button "Save" at bounding box center [438, 252] width 47 height 18
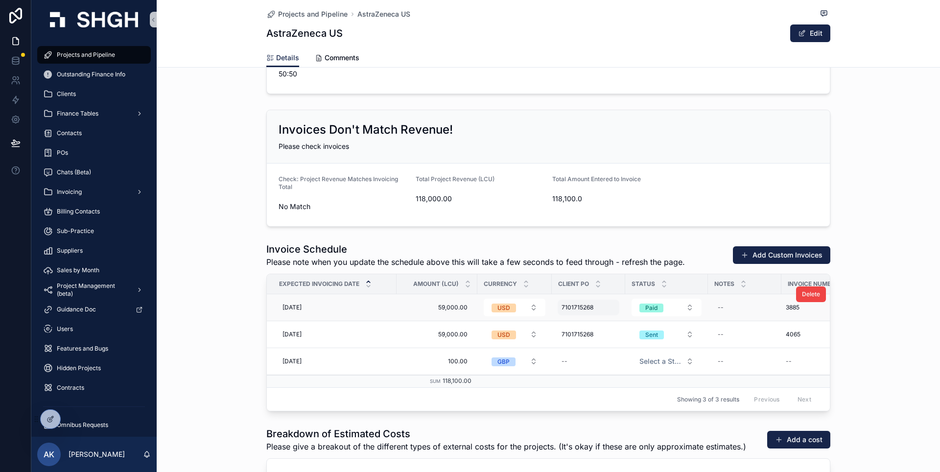
scroll to position [1392, 0]
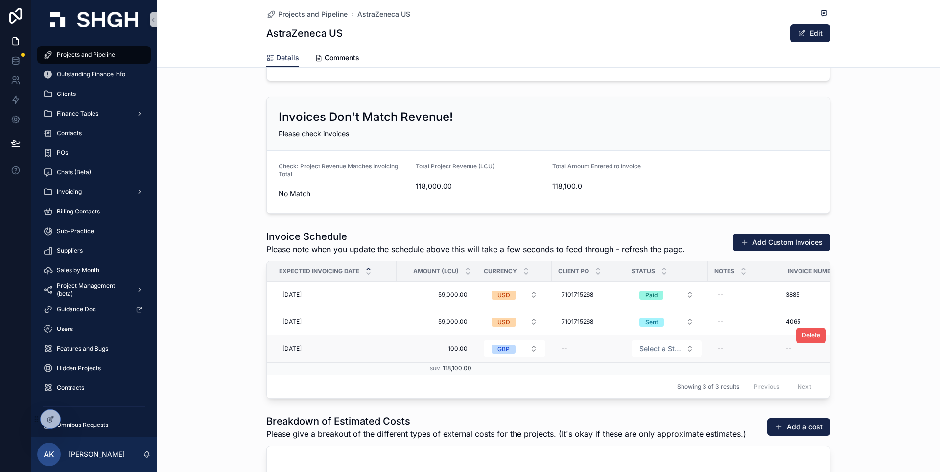
click at [814, 337] on span "Delete" at bounding box center [811, 335] width 18 height 8
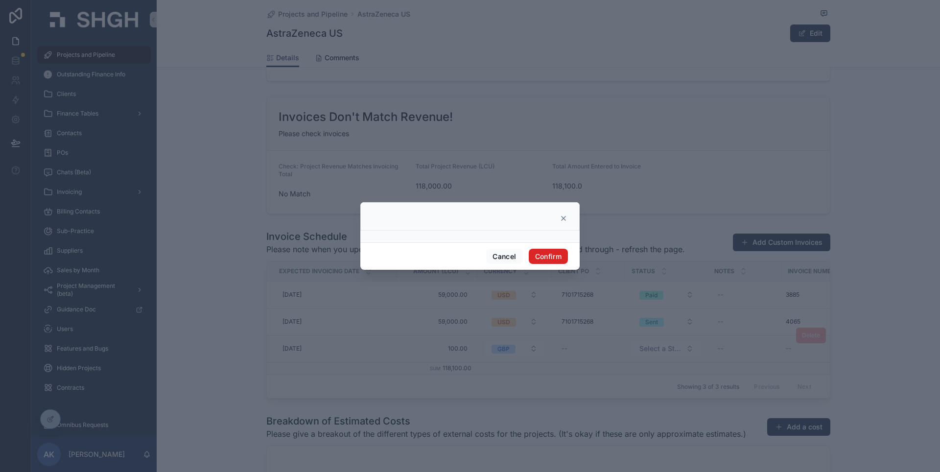
click at [553, 255] on button "Confirm" at bounding box center [548, 257] width 39 height 16
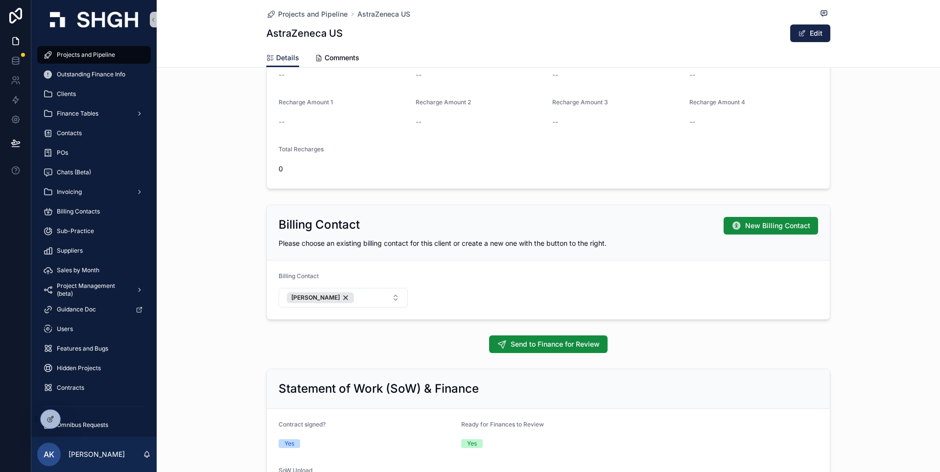
scroll to position [687, 0]
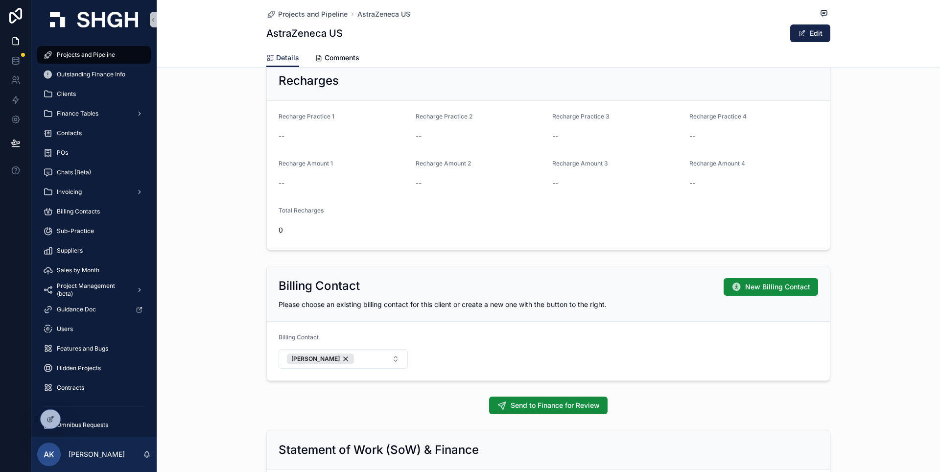
click at [894, 345] on div "Billing Contact New Billing Contact Please choose an existing billing contact f…" at bounding box center [548, 323] width 783 height 123
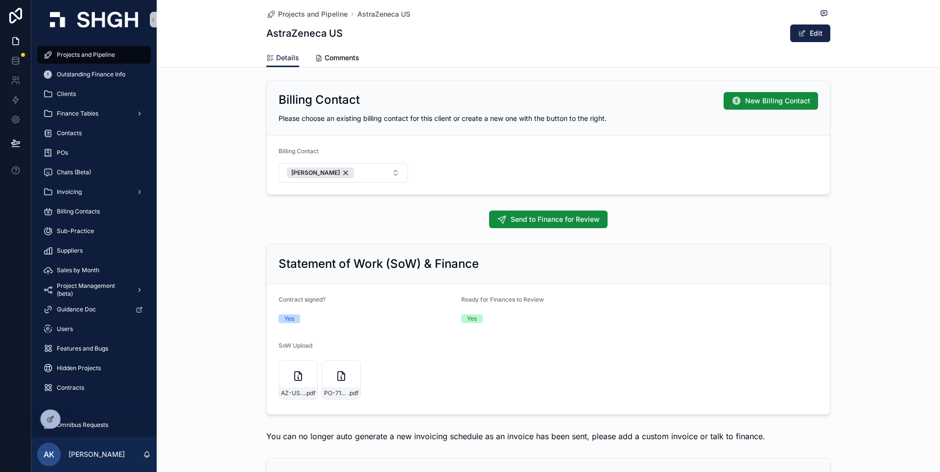
click at [537, 315] on div "Yes" at bounding box center [548, 318] width 175 height 9
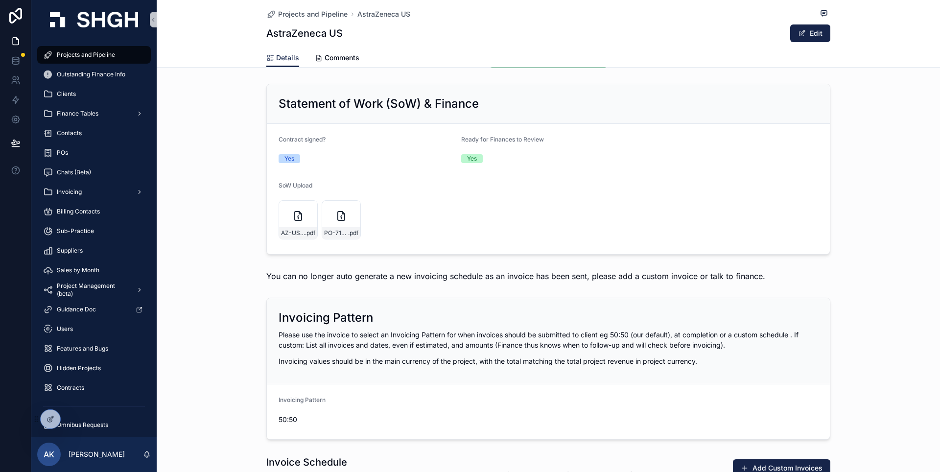
scroll to position [1302, 0]
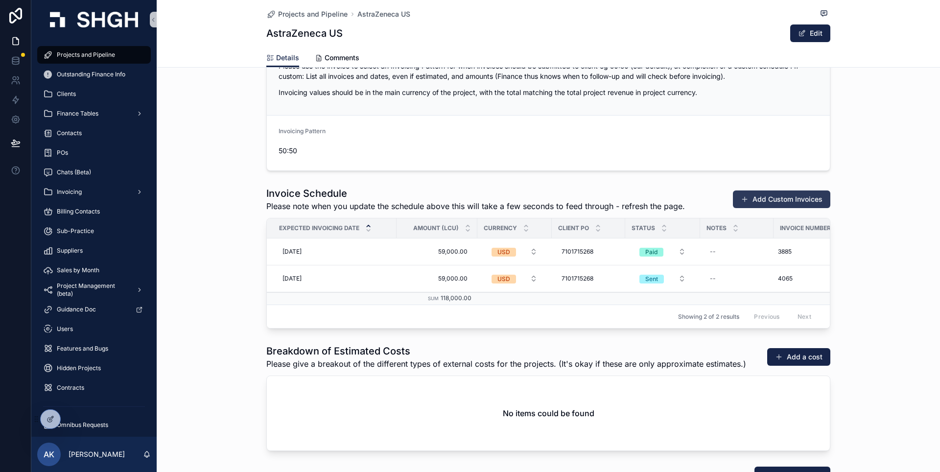
click at [782, 196] on button "Add Custom Invoices" at bounding box center [781, 199] width 97 height 18
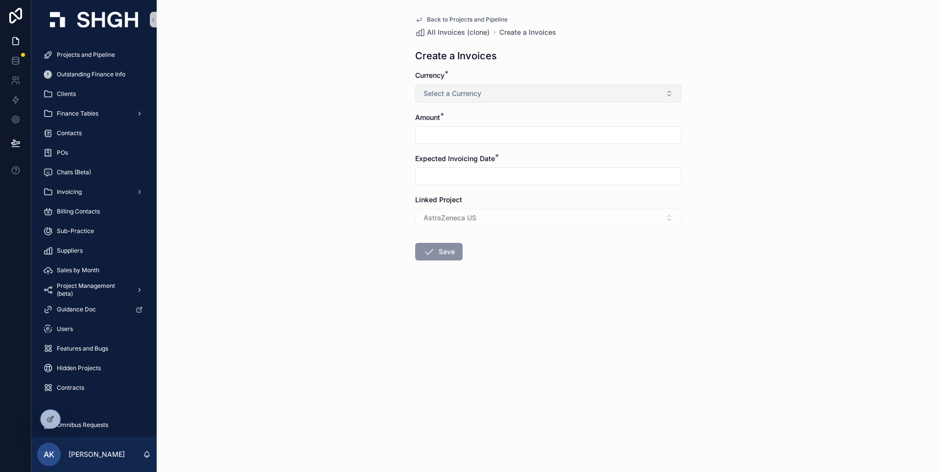
click at [459, 97] on span "Select a Currency" at bounding box center [452, 94] width 58 height 10
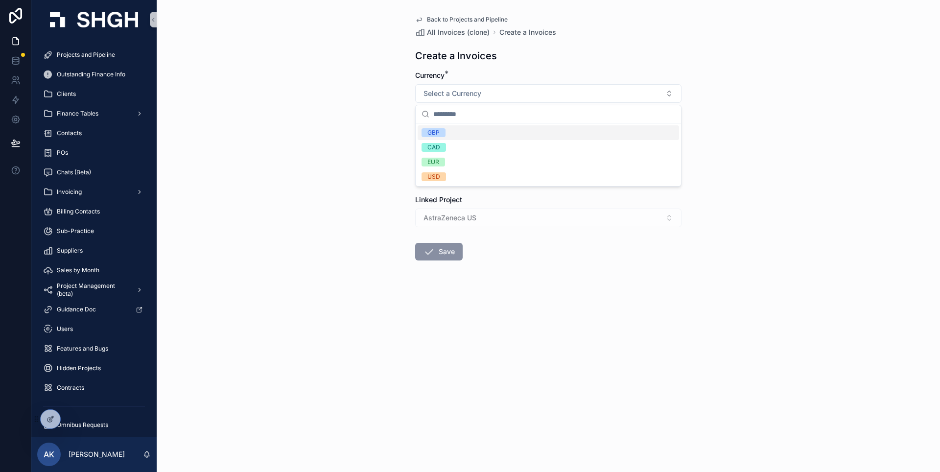
click at [446, 130] on div "GBP" at bounding box center [548, 132] width 261 height 15
click at [454, 126] on div "Amount *" at bounding box center [548, 128] width 266 height 31
click at [456, 136] on input "scrollable content" at bounding box center [548, 135] width 265 height 14
type input "****"
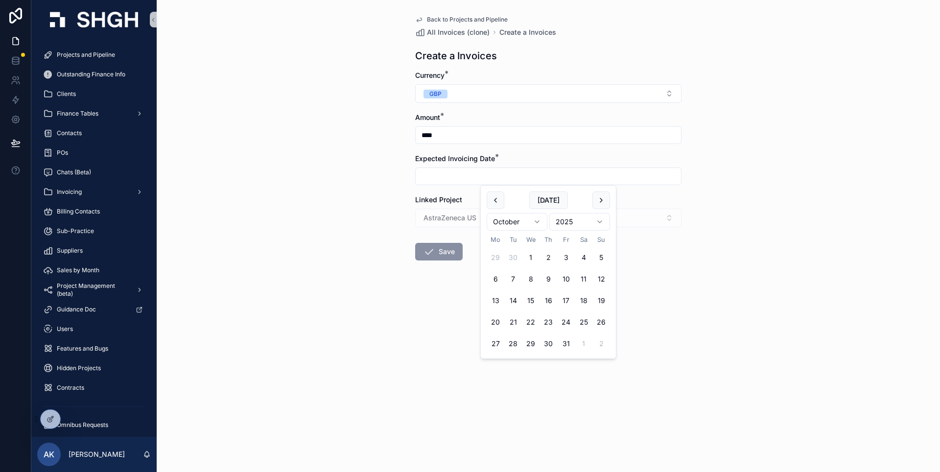
click at [446, 177] on input "scrollable content" at bounding box center [548, 176] width 265 height 14
click at [560, 200] on button "Today" at bounding box center [548, 200] width 39 height 18
type input "**********"
click at [443, 250] on button "Save" at bounding box center [438, 252] width 47 height 18
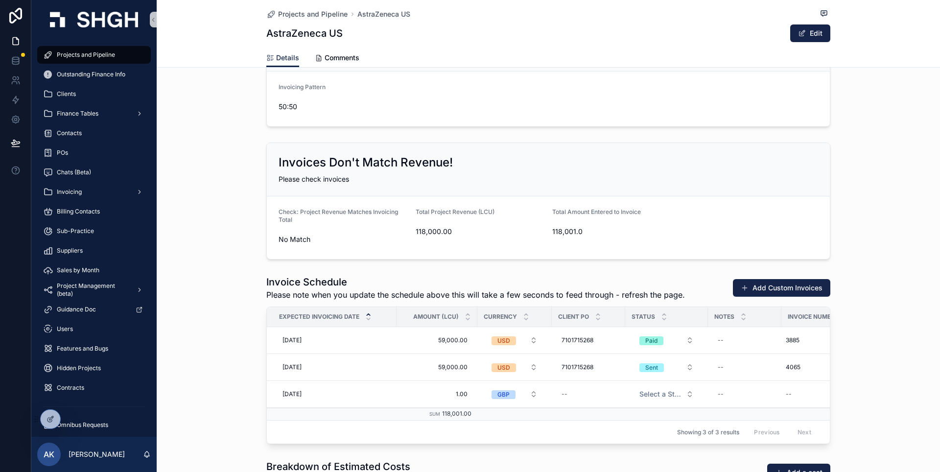
scroll to position [1469, 0]
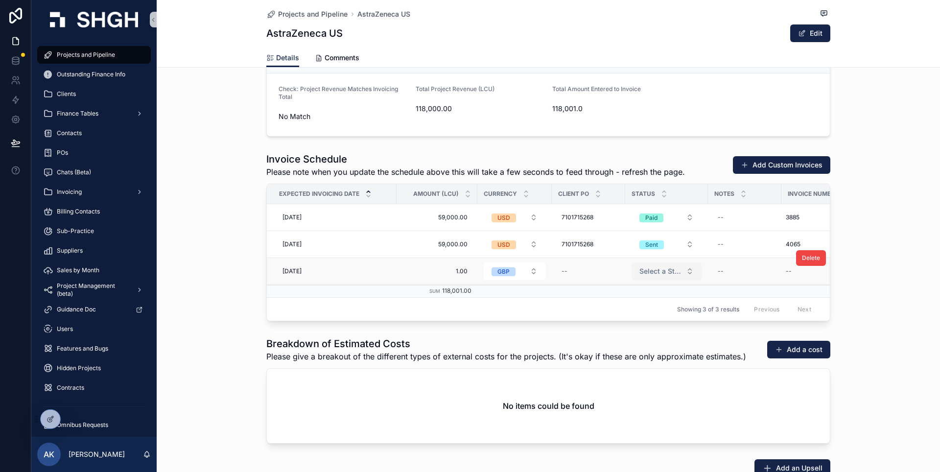
click at [667, 273] on span "Select a Status" at bounding box center [660, 271] width 43 height 10
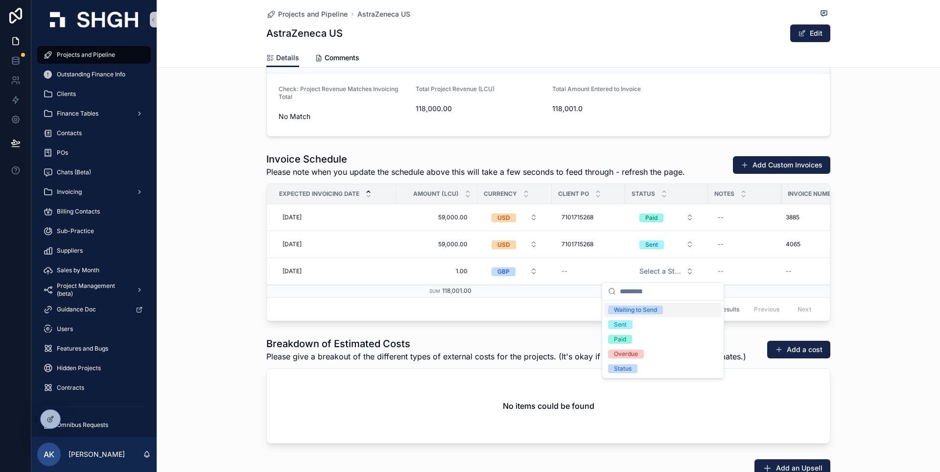
click at [902, 227] on div "Invoice Schedule Please note when you update the schedule above this will take …" at bounding box center [548, 236] width 783 height 177
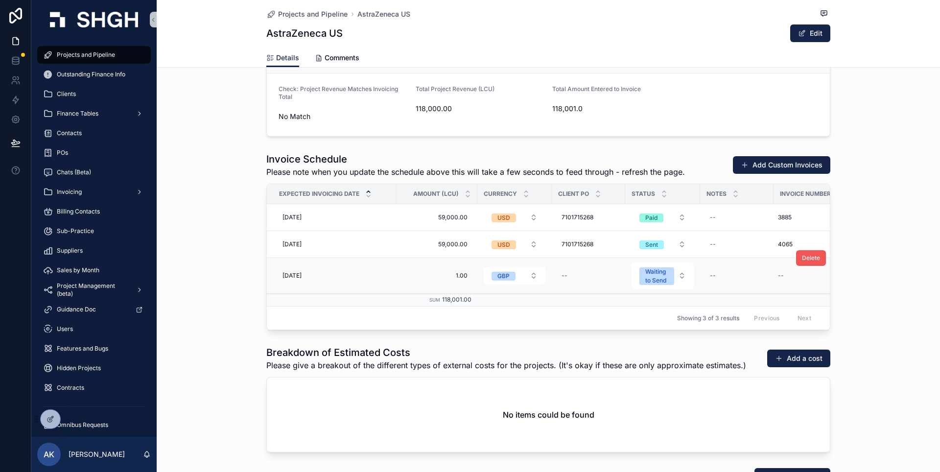
click at [813, 259] on span "Delete" at bounding box center [811, 258] width 18 height 8
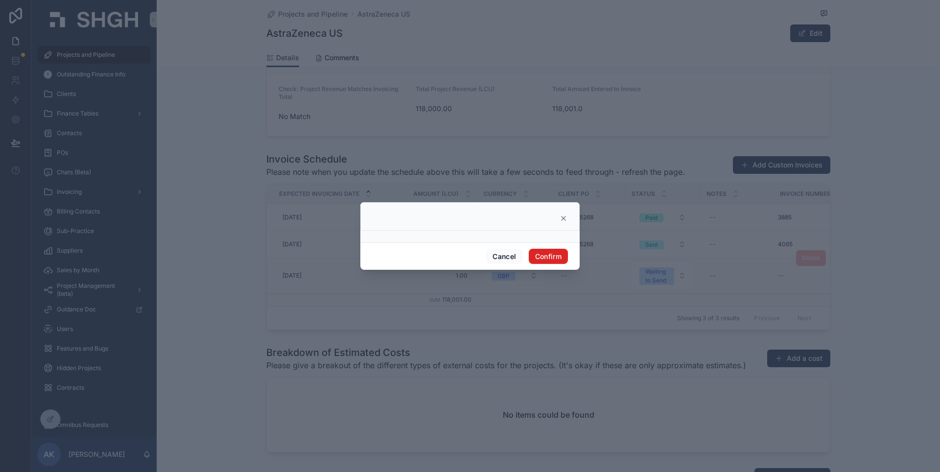
click at [553, 256] on button "Confirm" at bounding box center [548, 257] width 39 height 16
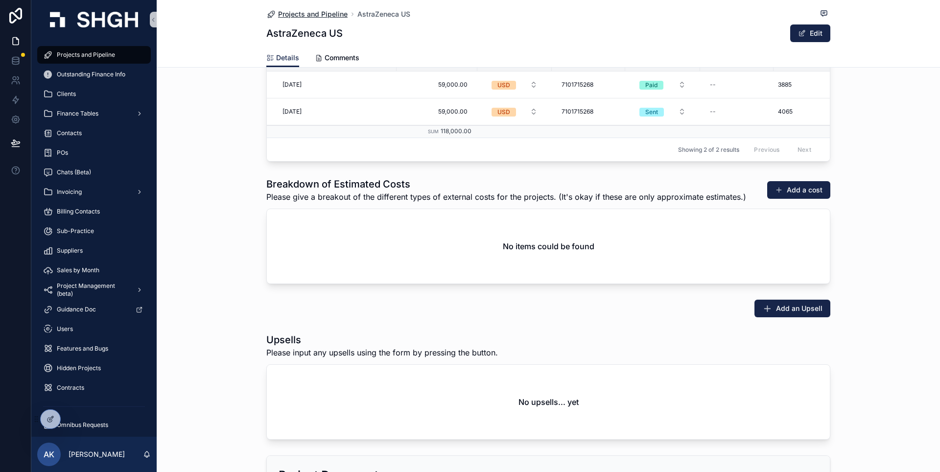
click at [320, 15] on span "Projects and Pipeline" at bounding box center [313, 14] width 70 height 10
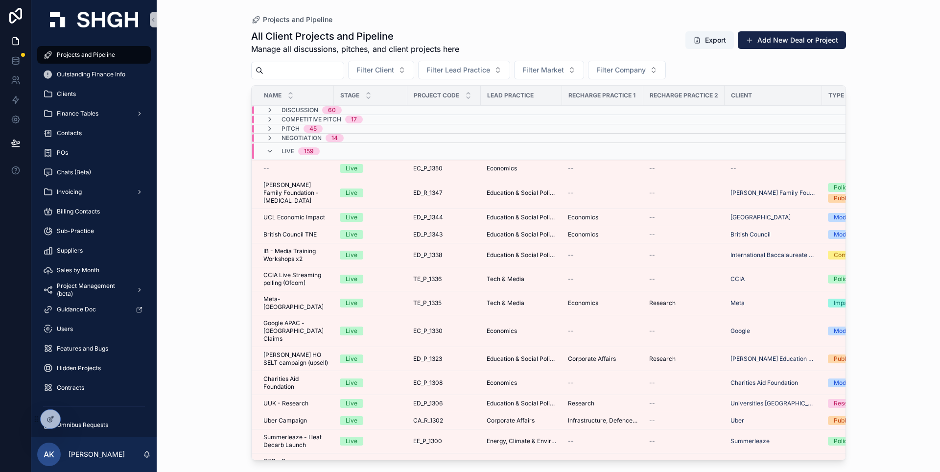
click at [332, 74] on input "scrollable content" at bounding box center [303, 71] width 80 height 14
paste input "*********"
type input "*********"
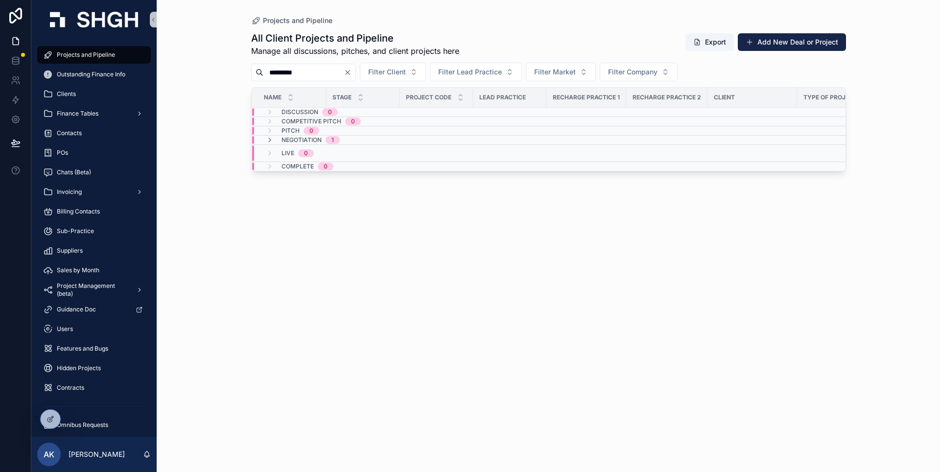
click at [297, 142] on span "Negotiation" at bounding box center [301, 140] width 40 height 8
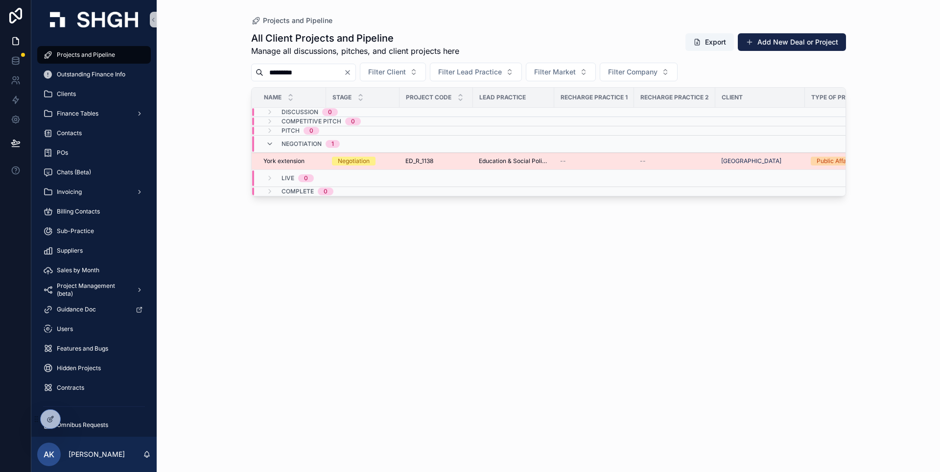
click at [296, 159] on span "York extension" at bounding box center [283, 161] width 41 height 8
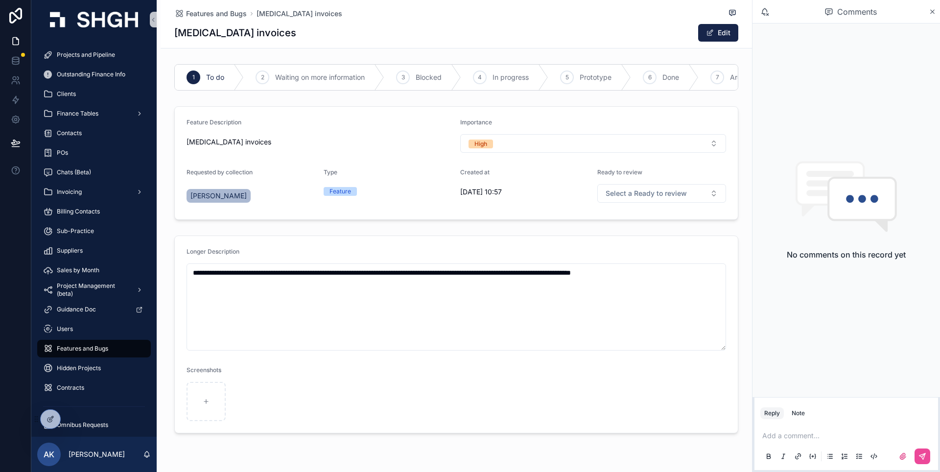
click at [284, 23] on div "Features and Bugs Retainer invoices Retainer invoices Edit" at bounding box center [456, 24] width 564 height 48
click at [216, 14] on span "Features and Bugs" at bounding box center [216, 14] width 61 height 10
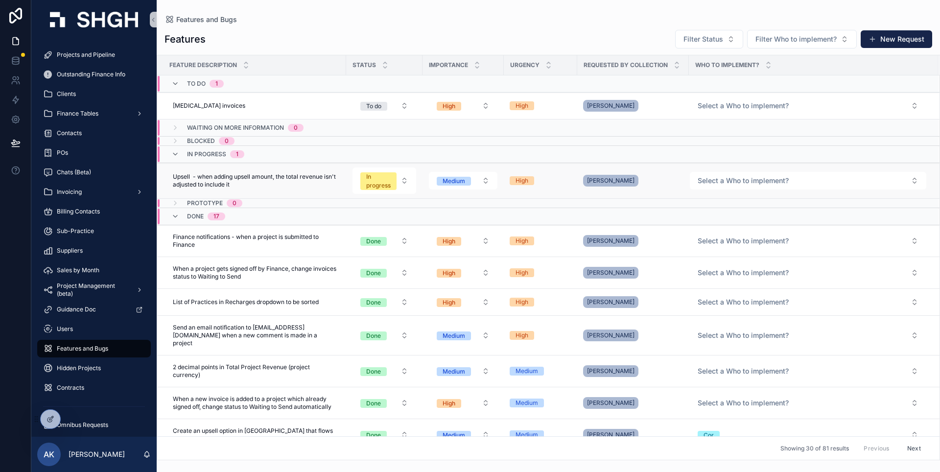
click at [557, 181] on div "High" at bounding box center [541, 180] width 62 height 9
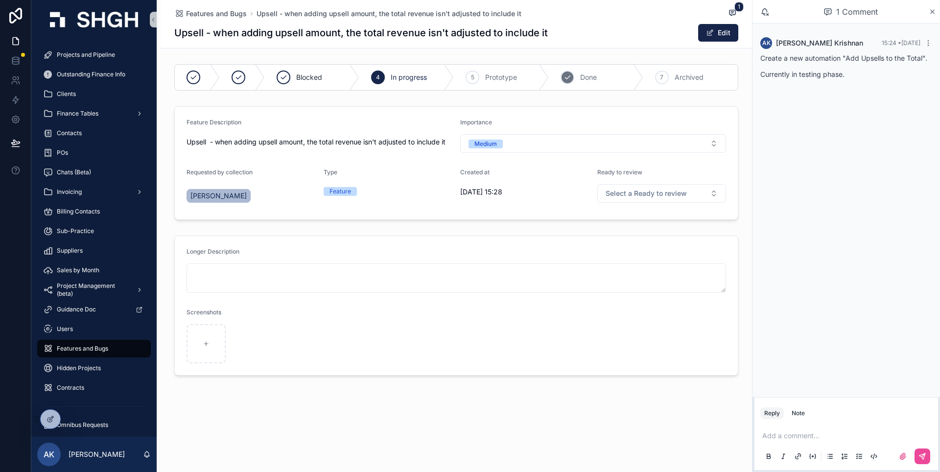
click at [605, 74] on div "6 Done" at bounding box center [596, 77] width 94 height 25
click at [225, 15] on span "Features and Bugs" at bounding box center [216, 14] width 61 height 10
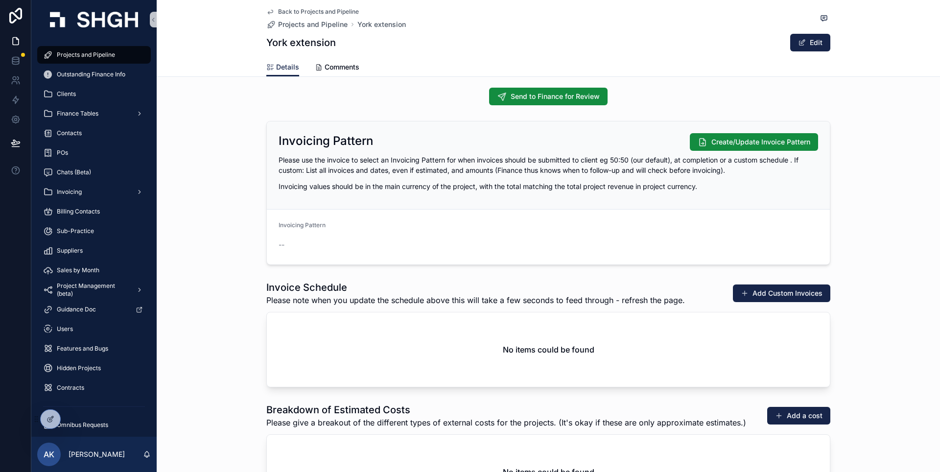
scroll to position [1276, 0]
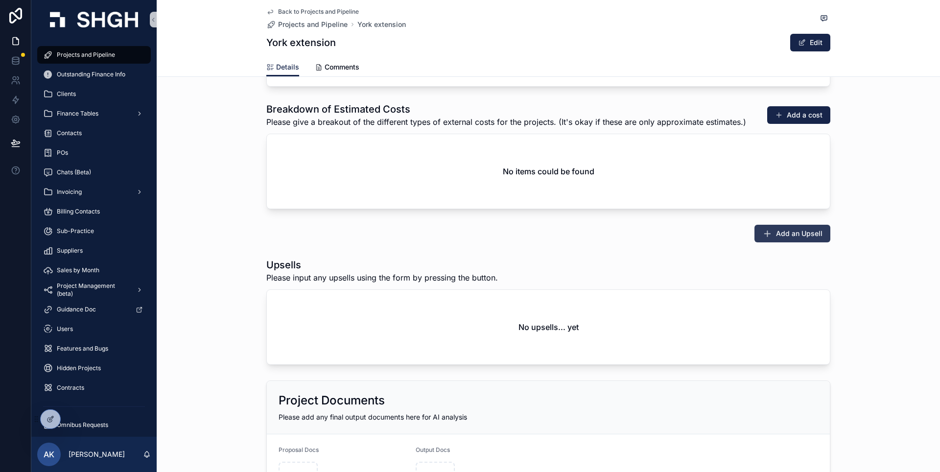
click at [793, 233] on span "Add an Upsell" at bounding box center [799, 234] width 47 height 10
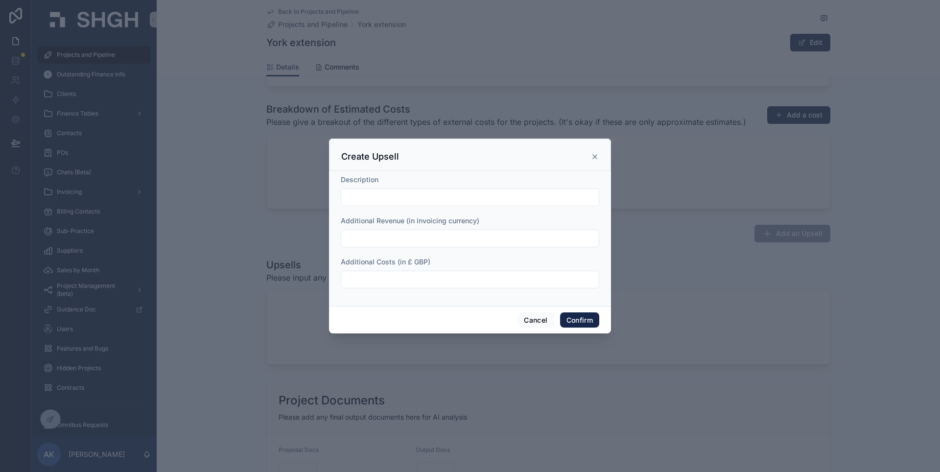
click at [468, 203] on input "text" at bounding box center [469, 197] width 257 height 14
type input "*"
type input "**********"
click at [482, 233] on input "text" at bounding box center [469, 239] width 257 height 14
type input "***"
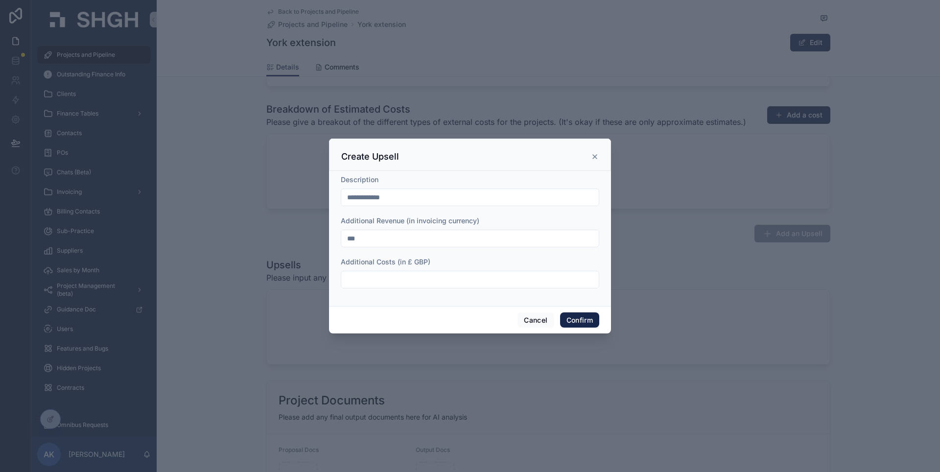
click at [473, 284] on input "text" at bounding box center [469, 280] width 257 height 14
type input "*****"
click at [583, 320] on button "Confirm" at bounding box center [579, 320] width 39 height 16
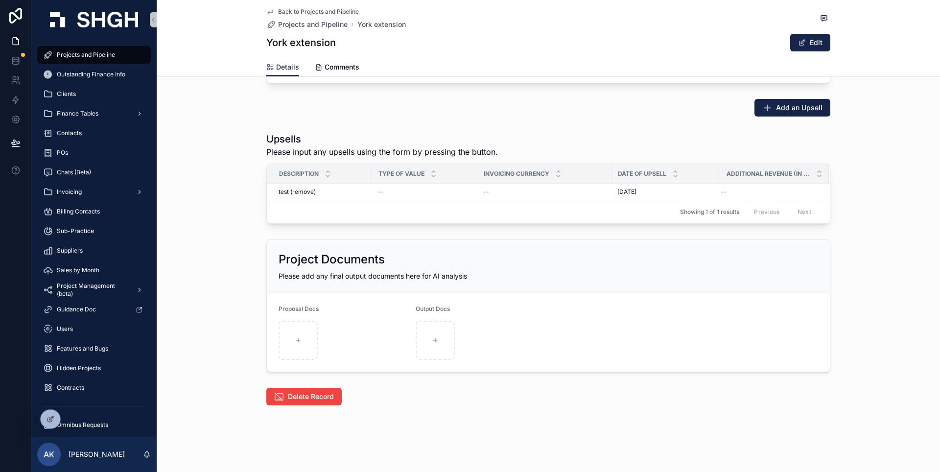
scroll to position [1294, 0]
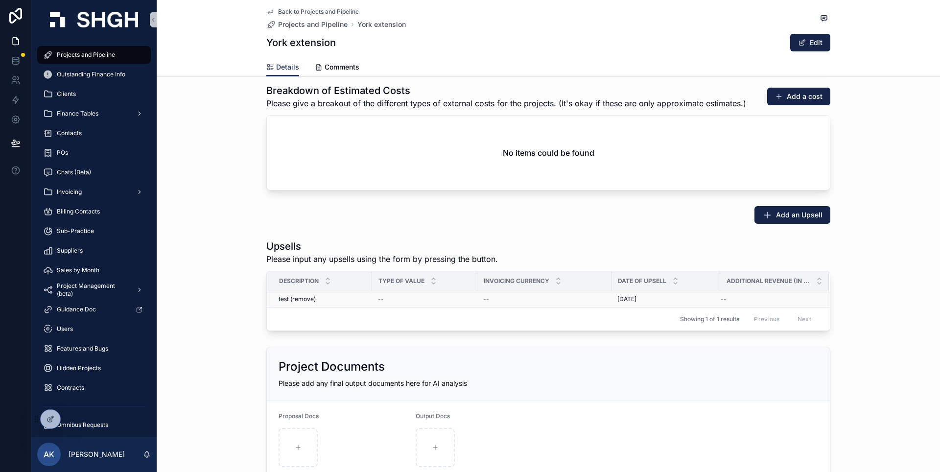
click at [333, 298] on div "test (remove) test (remove)" at bounding box center [323, 299] width 88 height 8
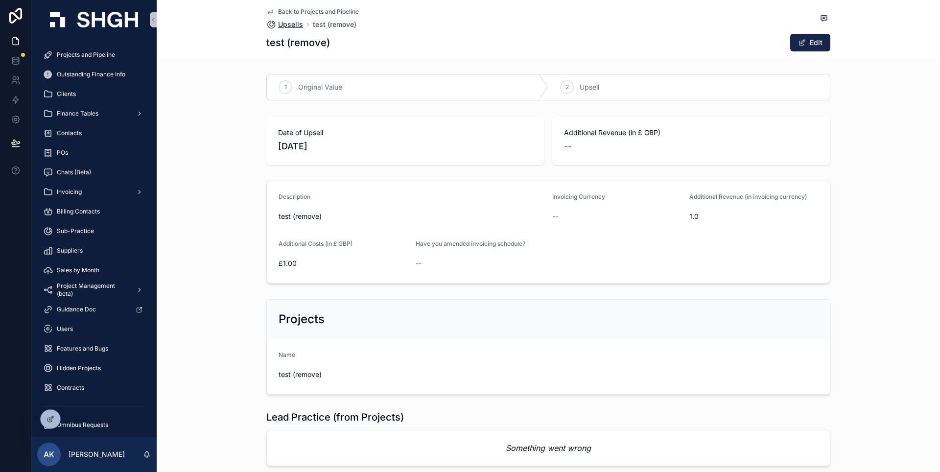
click at [291, 27] on span "Upsells" at bounding box center [290, 25] width 25 height 10
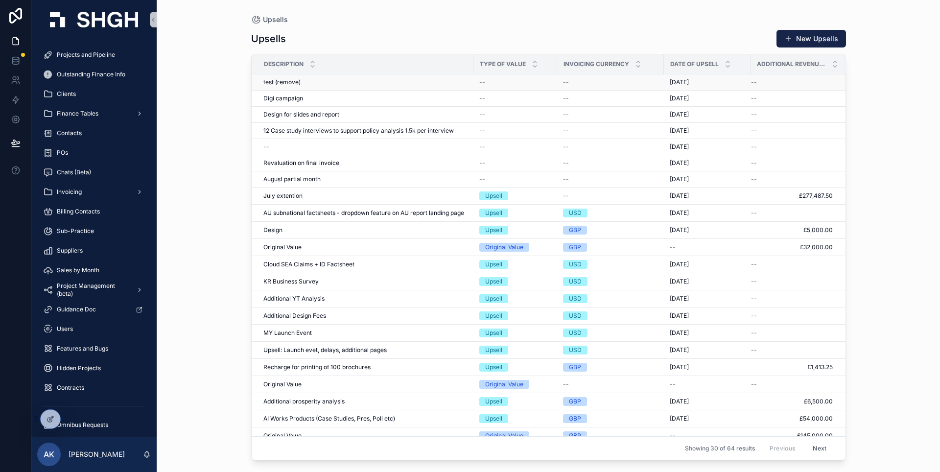
click at [793, 79] on div "--" at bounding box center [792, 82] width 82 height 8
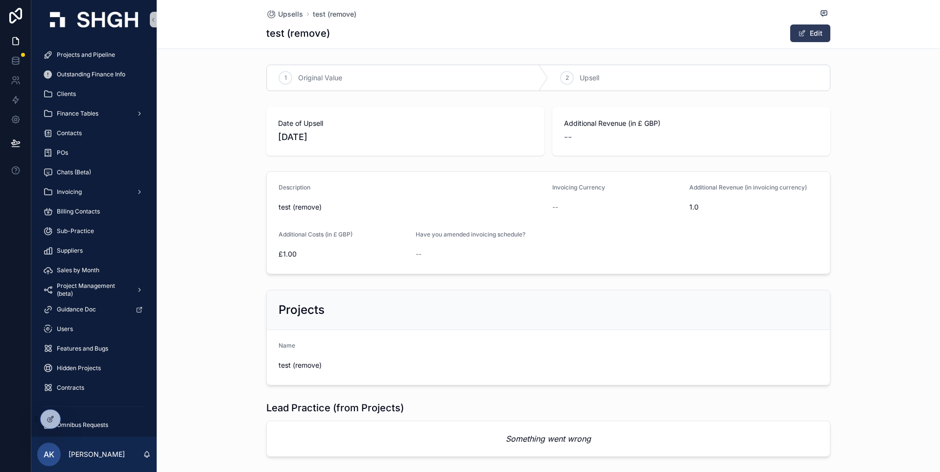
click at [811, 34] on button "Edit" at bounding box center [810, 33] width 40 height 18
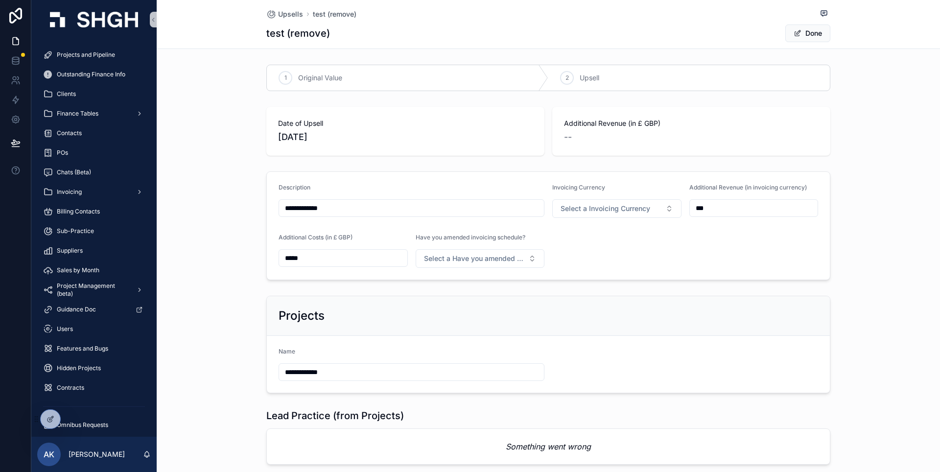
scroll to position [59, 0]
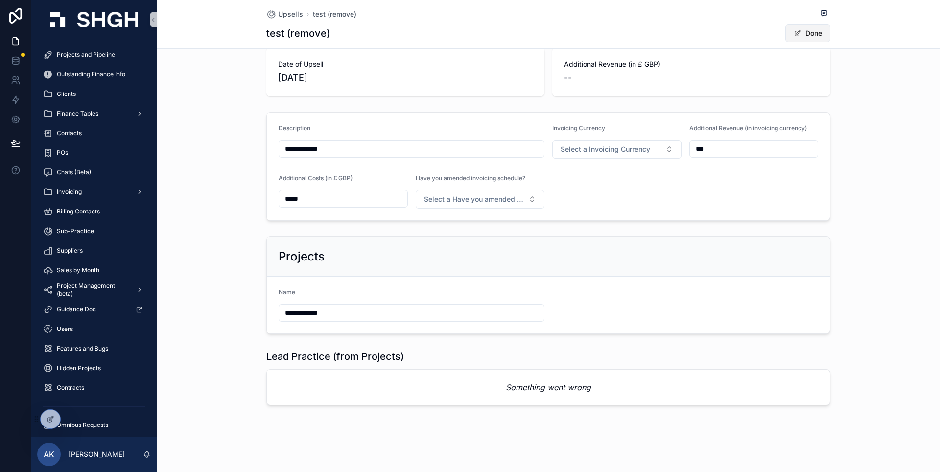
click at [810, 27] on button "Done" at bounding box center [807, 33] width 45 height 18
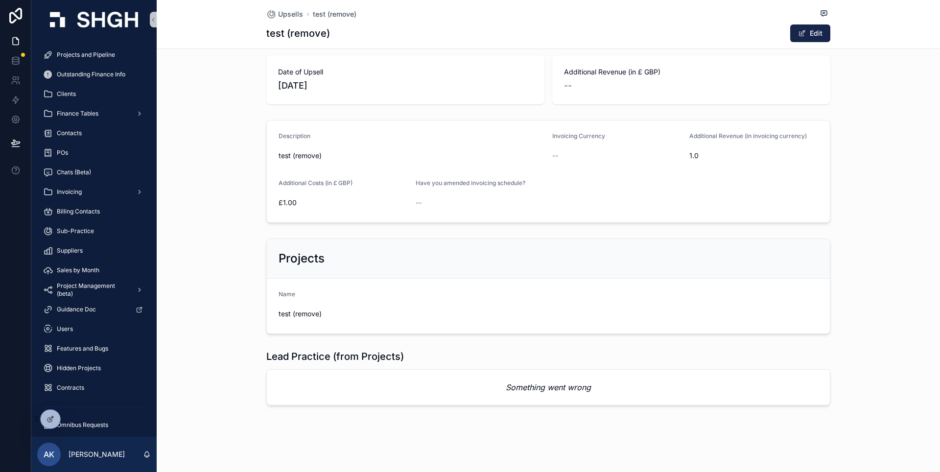
scroll to position [51, 0]
click at [281, 10] on span "Upsells" at bounding box center [290, 14] width 25 height 10
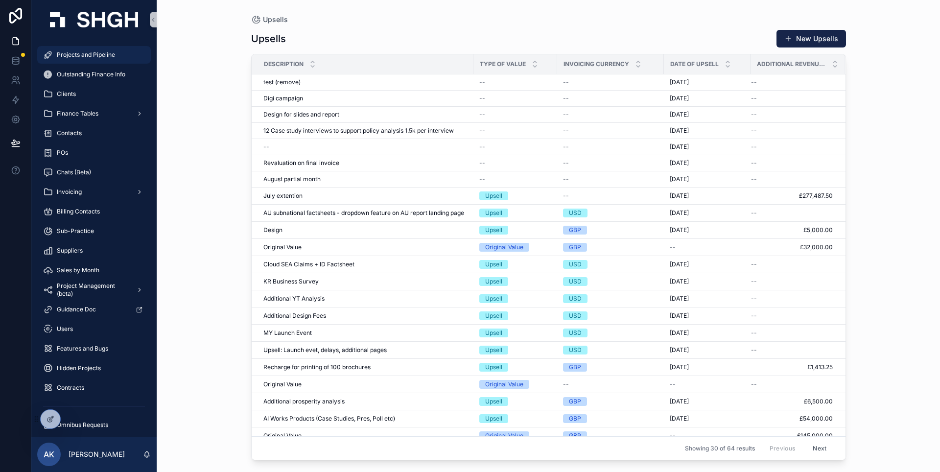
click at [78, 57] on span "Projects and Pipeline" at bounding box center [86, 55] width 58 height 8
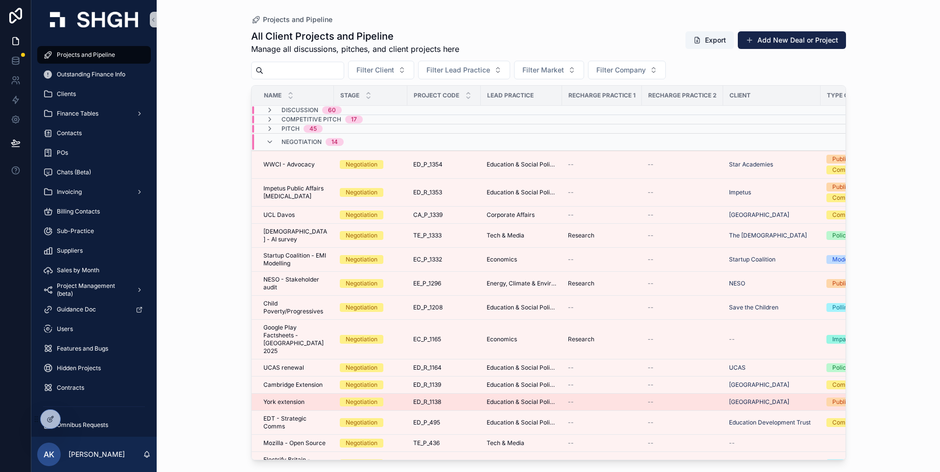
click at [308, 398] on div "York extension York extension" at bounding box center [295, 402] width 65 height 8
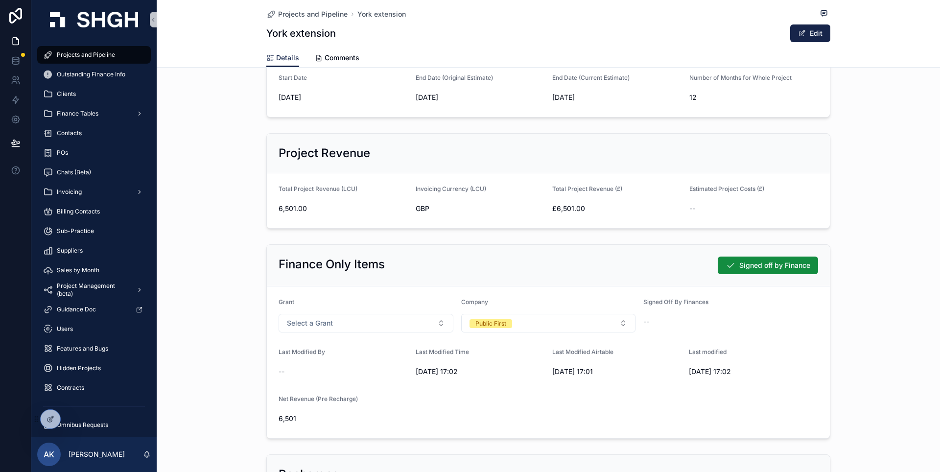
scroll to position [205, 0]
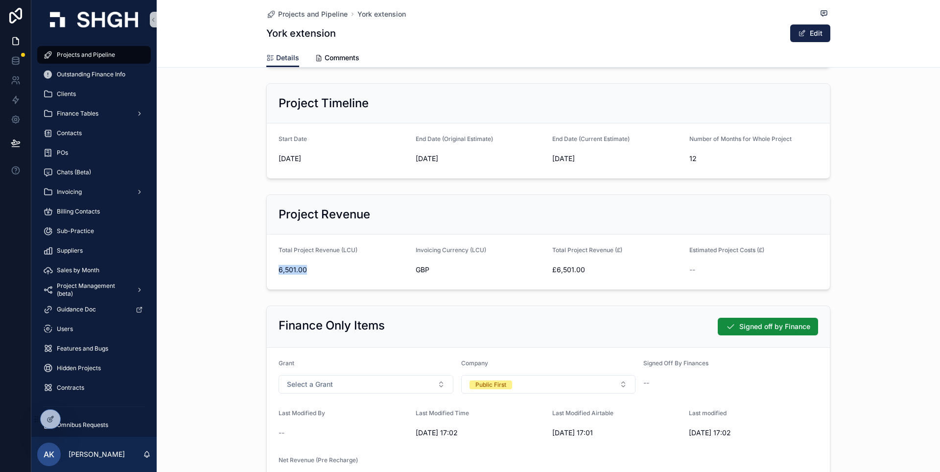
click at [326, 265] on div "6,501.00" at bounding box center [343, 270] width 129 height 16
click at [814, 34] on button "Edit" at bounding box center [810, 33] width 40 height 18
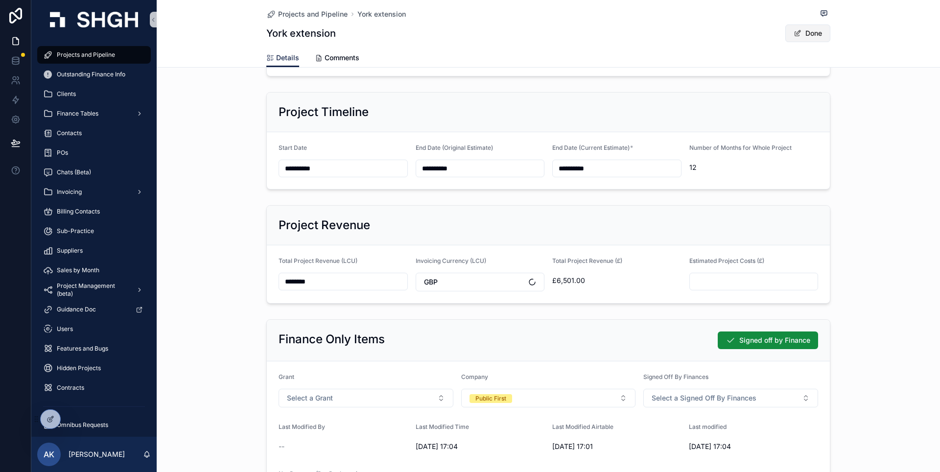
scroll to position [208, 0]
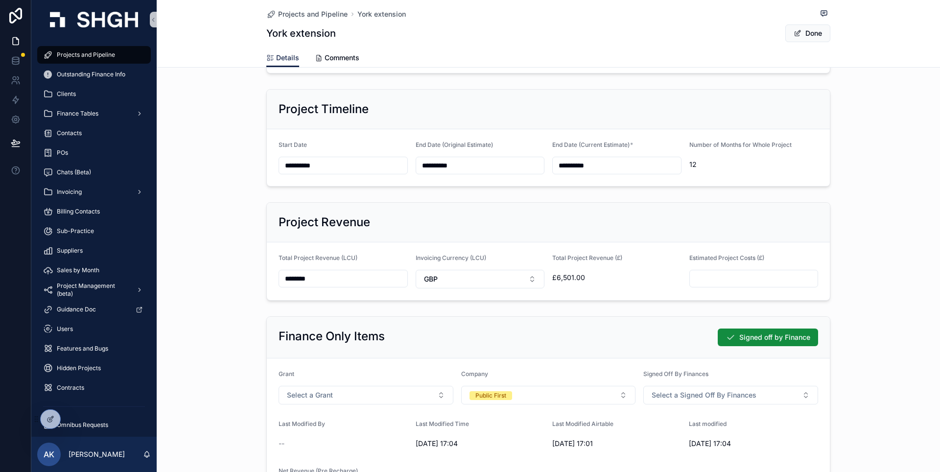
click at [299, 278] on input "********" at bounding box center [343, 279] width 128 height 14
type input "********"
click at [809, 35] on span "Done" at bounding box center [807, 33] width 45 height 18
click at [812, 38] on button "Done" at bounding box center [807, 33] width 45 height 18
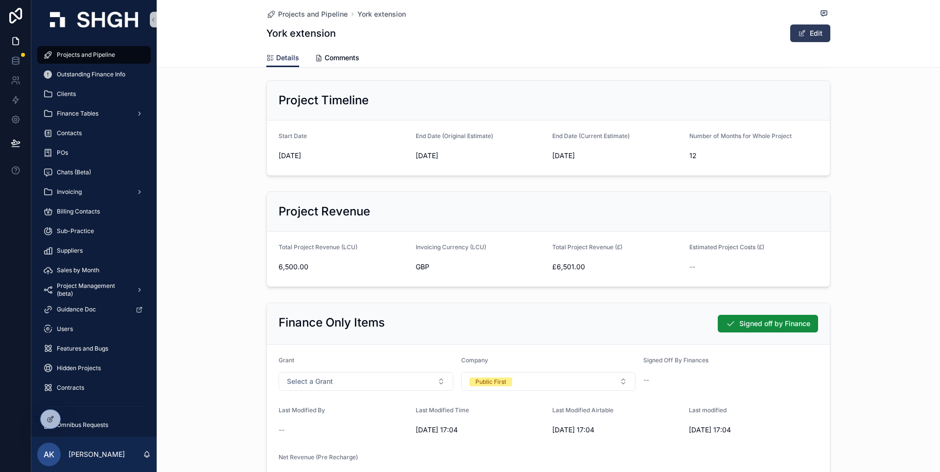
scroll to position [205, 0]
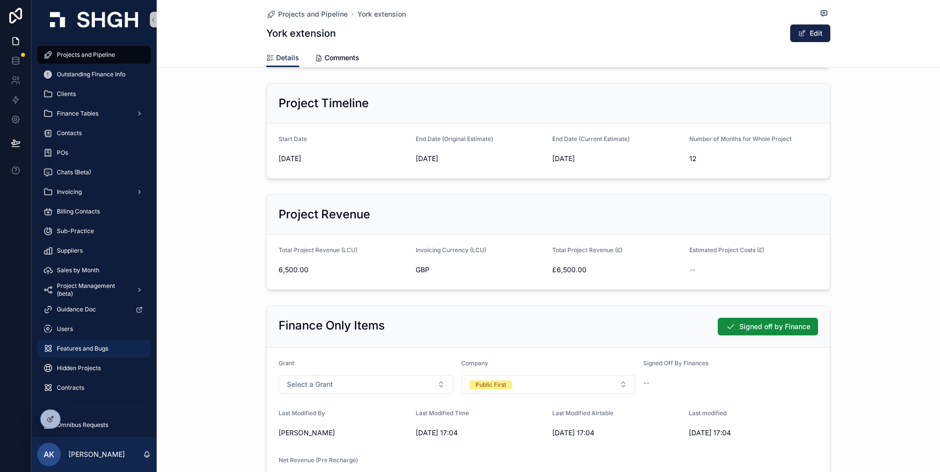
click at [93, 349] on span "Features and Bugs" at bounding box center [82, 349] width 51 height 8
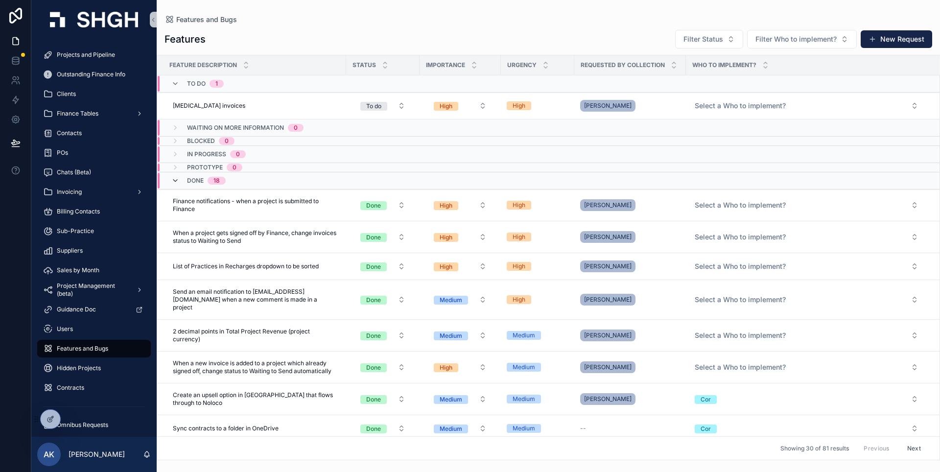
click at [172, 182] on icon "scrollable content" at bounding box center [175, 181] width 8 height 8
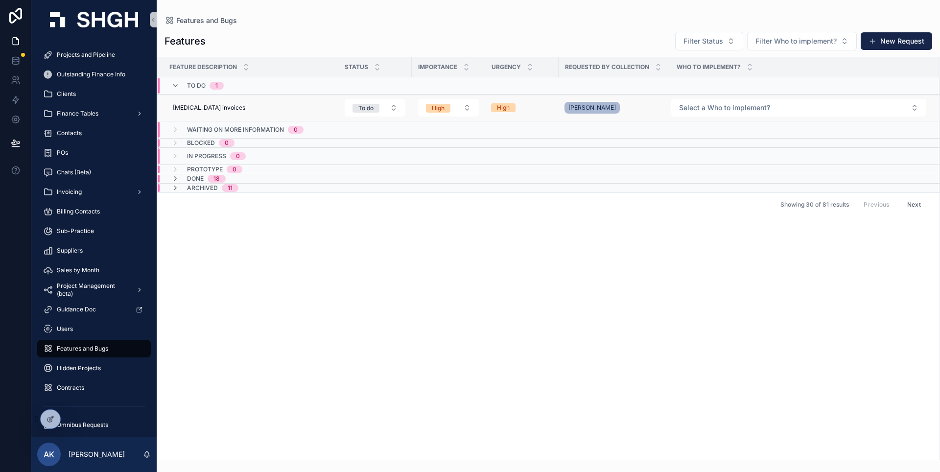
click at [641, 99] on td "[PERSON_NAME]" at bounding box center [615, 107] width 112 height 27
click at [642, 107] on div "[PERSON_NAME]" at bounding box center [614, 108] width 100 height 16
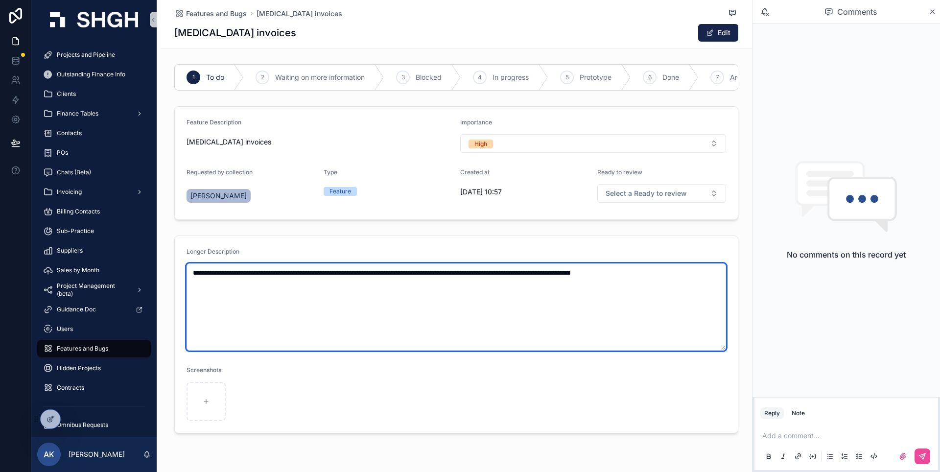
drag, startPoint x: 699, startPoint y: 290, endPoint x: 170, endPoint y: 278, distance: 528.8
click at [187, 278] on textarea "**********" at bounding box center [456, 306] width 539 height 87
